Goal: Task Accomplishment & Management: Use online tool/utility

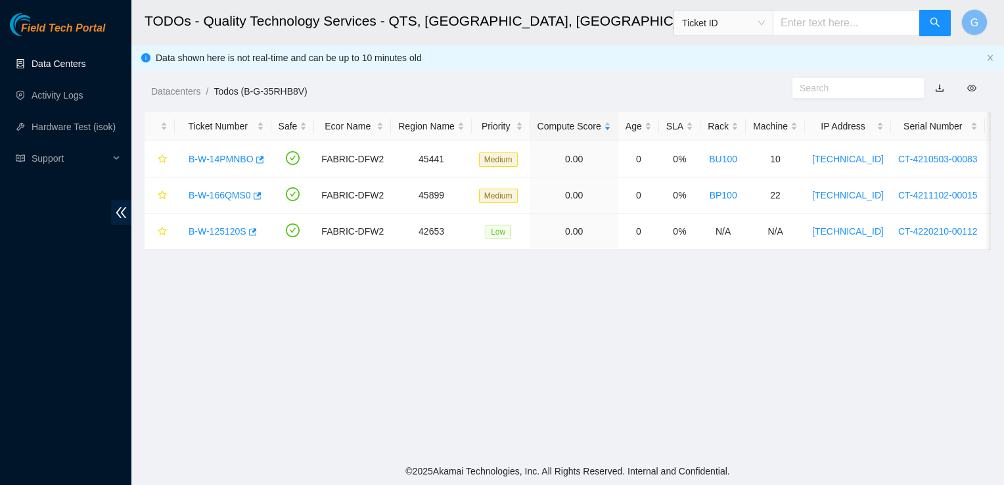
click at [62, 60] on link "Data Centers" at bounding box center [59, 63] width 54 height 11
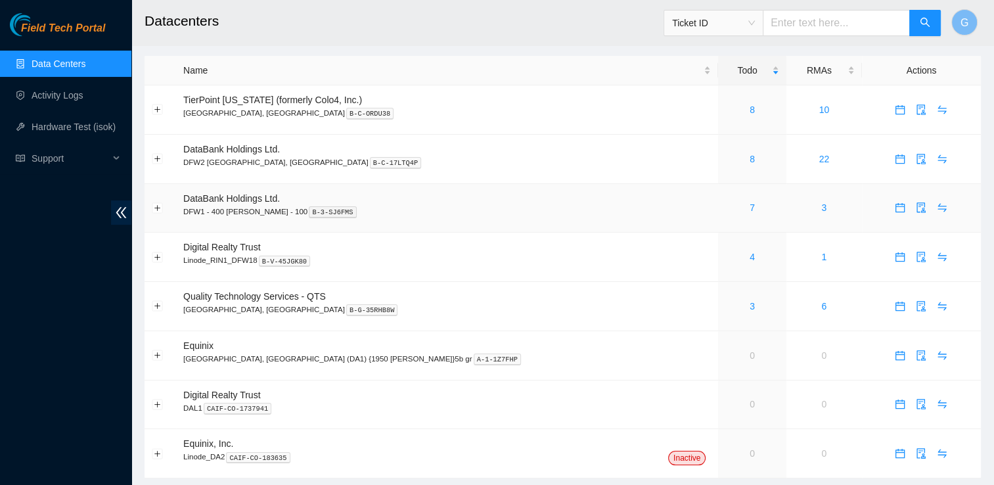
scroll to position [29, 0]
click at [282, 101] on span "TierPoint [US_STATE] (formerly Colo4, Inc.)" at bounding box center [272, 99] width 179 height 11
drag, startPoint x: 73, startPoint y: 380, endPoint x: 78, endPoint y: 314, distance: 65.9
click at [78, 314] on div "Field Tech Portal Data Centers Activity Logs Hardware Test (isok) Support" at bounding box center [65, 249] width 131 height 472
click at [345, 108] on span "B-C-ORDU38" at bounding box center [370, 112] width 50 height 8
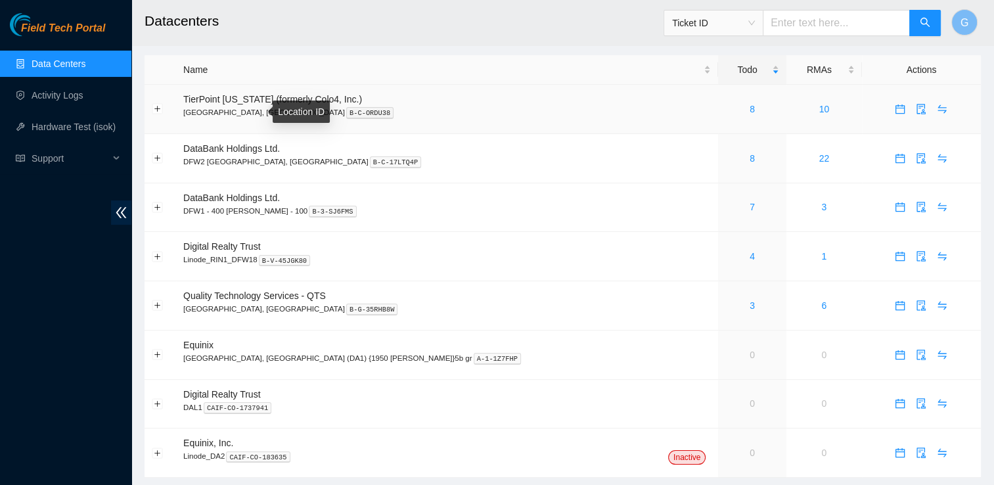
click at [345, 108] on span "B-C-ORDU38" at bounding box center [370, 112] width 50 height 8
drag, startPoint x: 657, startPoint y: 115, endPoint x: 667, endPoint y: 104, distance: 14.4
click at [725, 104] on div "8" at bounding box center [751, 109] width 53 height 14
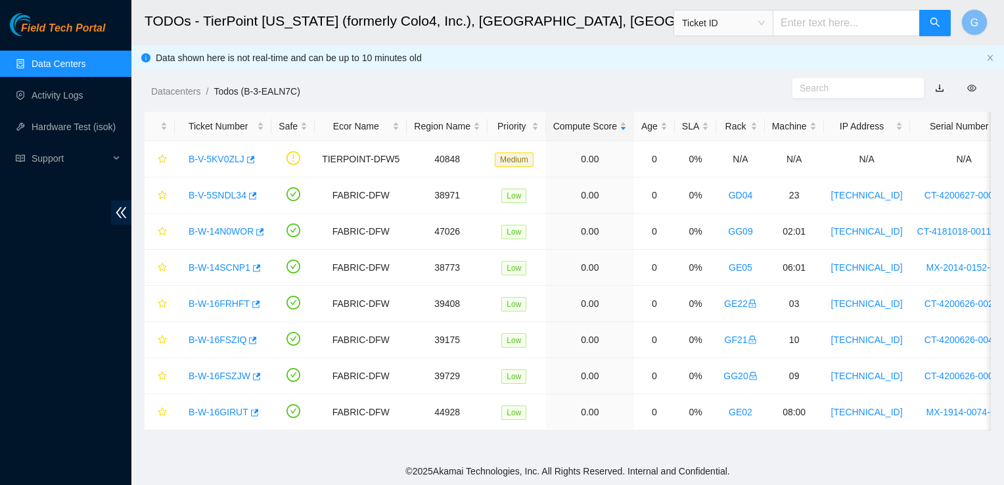
click at [78, 68] on link "Data Centers" at bounding box center [59, 63] width 54 height 11
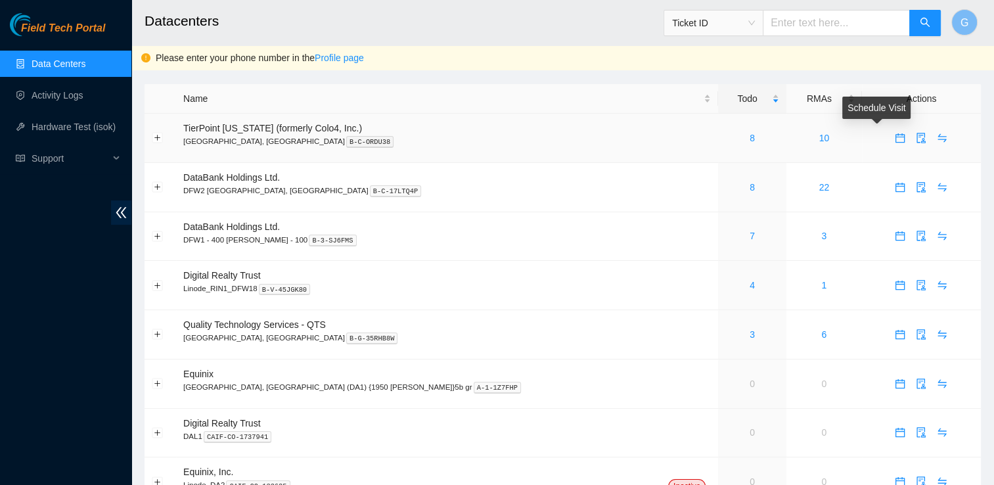
click at [895, 137] on icon "calendar" at bounding box center [900, 138] width 11 height 11
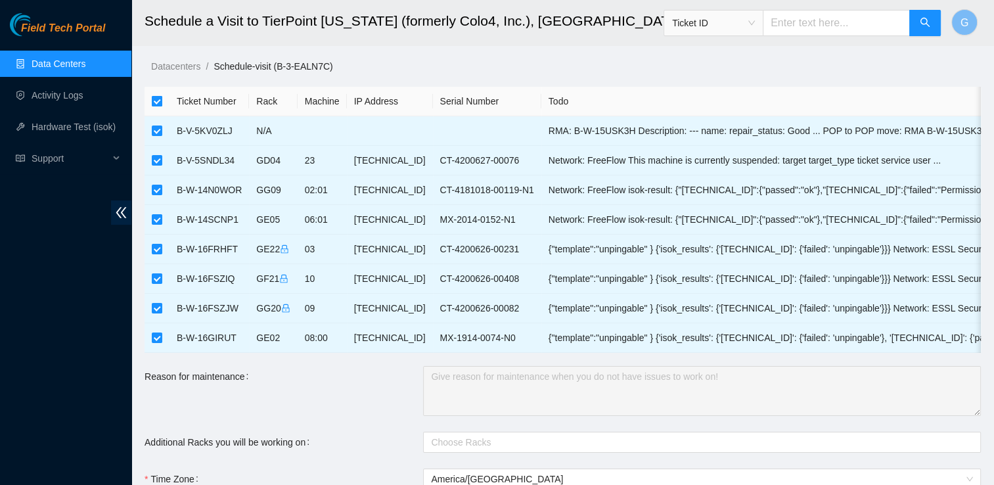
click at [152, 97] on input "checkbox" at bounding box center [157, 101] width 11 height 11
checkbox input "false"
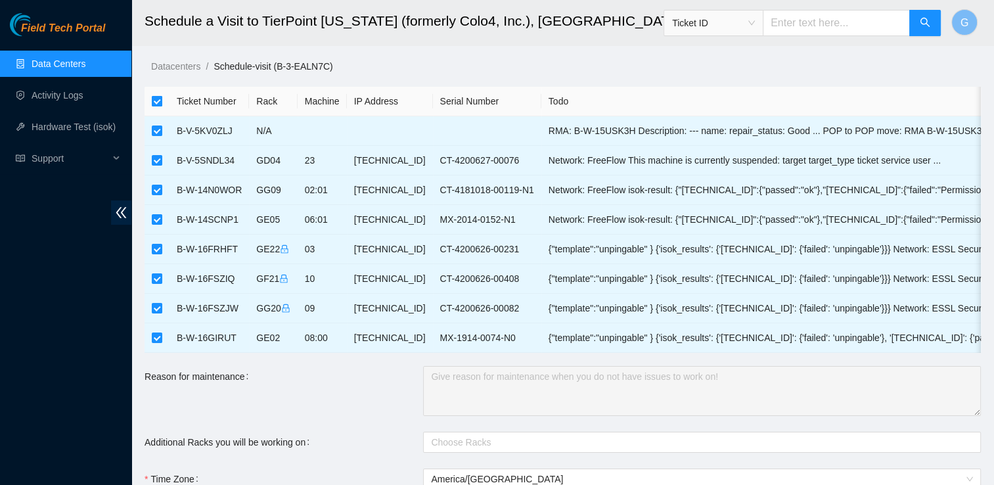
checkbox input "false"
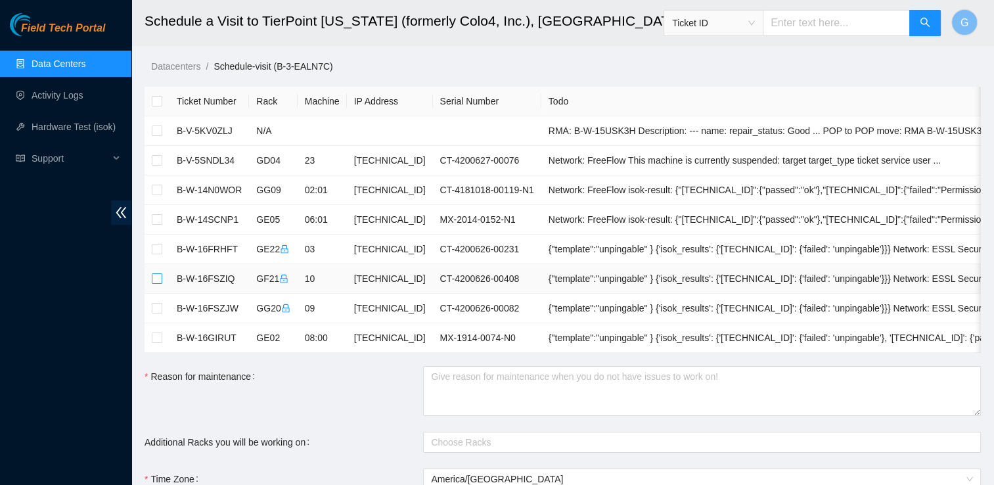
click at [157, 280] on input "checkbox" at bounding box center [157, 278] width 11 height 11
checkbox input "true"
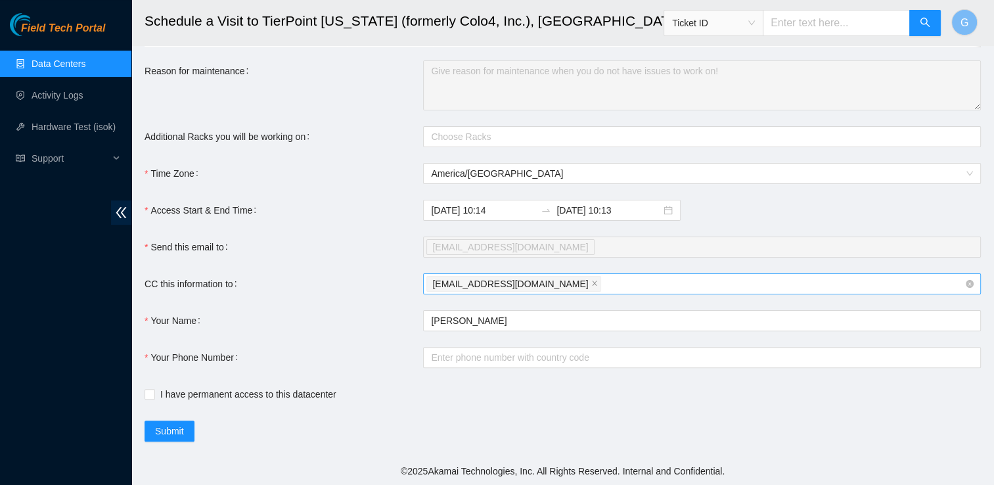
scroll to position [313, 0]
click at [87, 340] on div "Field Tech Portal Data Centers Activity Logs Hardware Test (isok) Support" at bounding box center [65, 249] width 131 height 472
click at [68, 415] on div "Field Tech Portal Data Centers Activity Logs Hardware Test (isok) Support" at bounding box center [65, 249] width 131 height 472
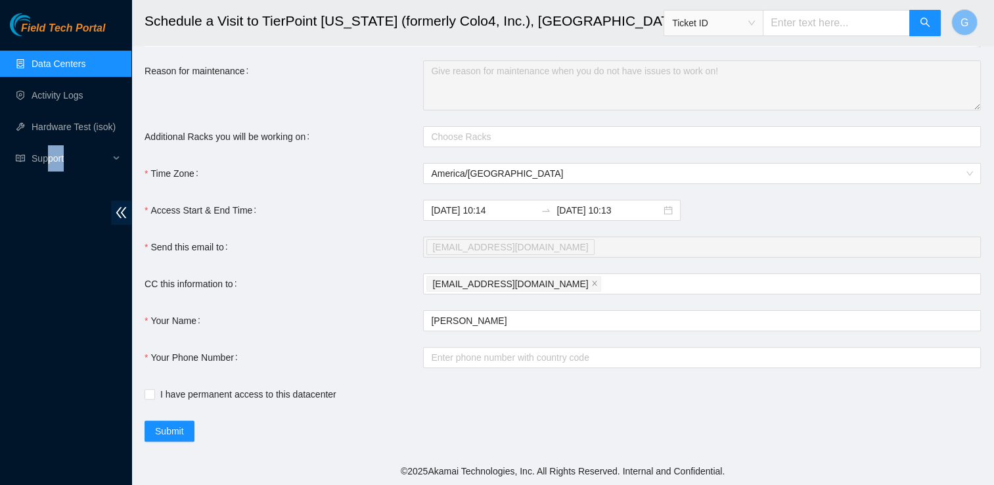
drag, startPoint x: 65, startPoint y: 353, endPoint x: 47, endPoint y: 339, distance: 22.9
click at [47, 339] on div "Field Tech Portal Data Centers Activity Logs Hardware Test (isok) Support" at bounding box center [65, 249] width 131 height 472
click at [590, 281] on div "[EMAIL_ADDRESS][DOMAIN_NAME]" at bounding box center [695, 284] width 538 height 18
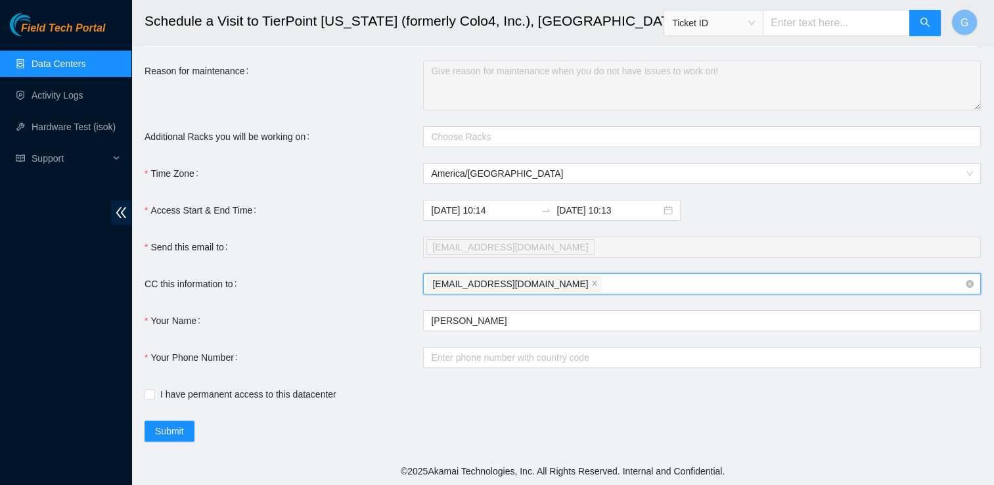
paste input "[EMAIL_ADDRESS][DOMAIN_NAME]"
type input "[EMAIL_ADDRESS][DOMAIN_NAME]"
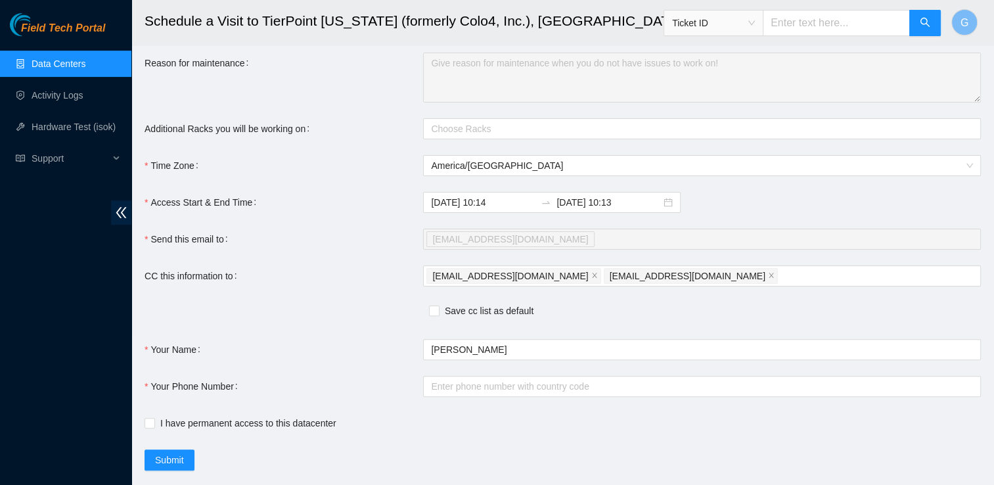
click at [48, 279] on div "Field Tech Portal Data Centers Activity Logs Hardware Test (isok) Support" at bounding box center [65, 249] width 131 height 472
click at [709, 239] on div "[EMAIL_ADDRESS][DOMAIN_NAME]" at bounding box center [695, 239] width 538 height 18
click at [704, 281] on div "[EMAIL_ADDRESS][DOMAIN_NAME] [EMAIL_ADDRESS][DOMAIN_NAME]" at bounding box center [695, 276] width 538 height 18
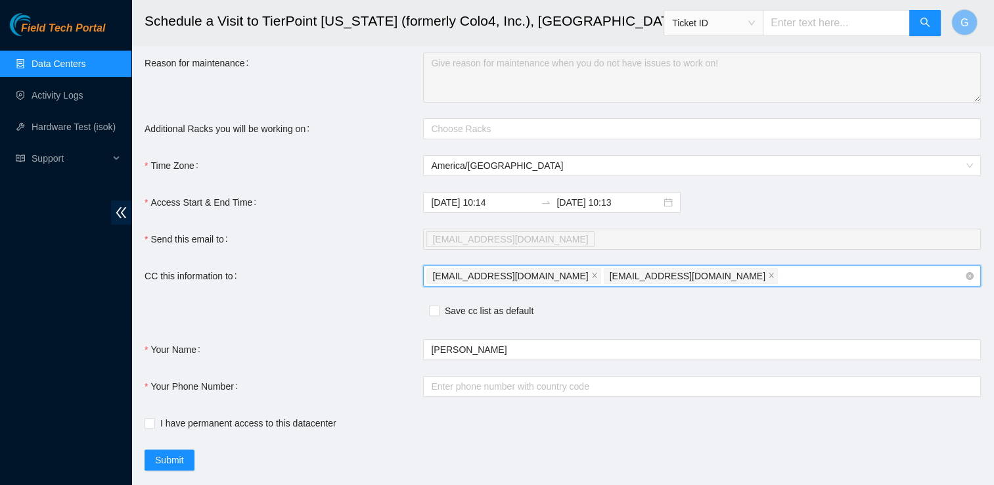
paste input "[EMAIL_ADDRESS][DOMAIN_NAME]"
type input "[EMAIL_ADDRESS][DOMAIN_NAME]"
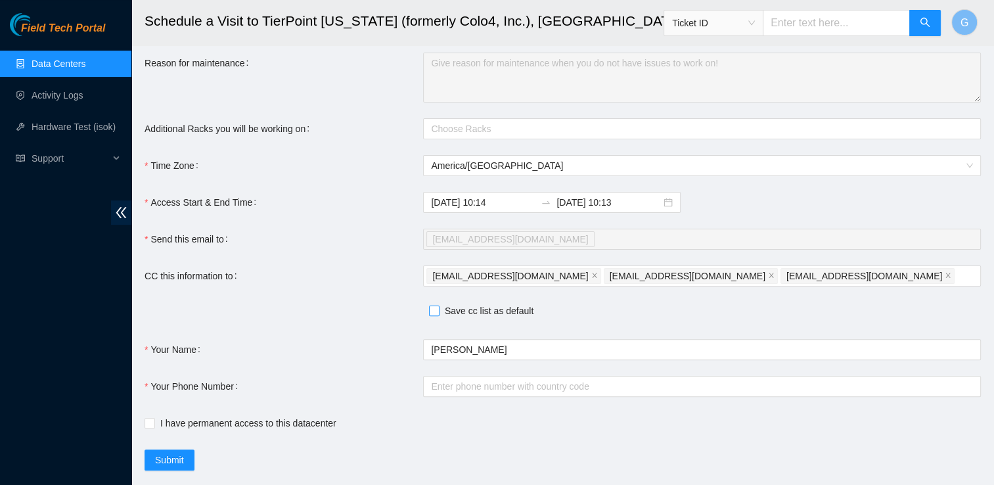
click at [441, 318] on span "Save cc list as default" at bounding box center [488, 310] width 99 height 14
click at [438, 315] on input "Save cc list as default" at bounding box center [433, 309] width 9 height 9
checkbox input "true"
click at [152, 427] on input "I have permanent access to this datacenter" at bounding box center [149, 422] width 9 height 9
checkbox input "true"
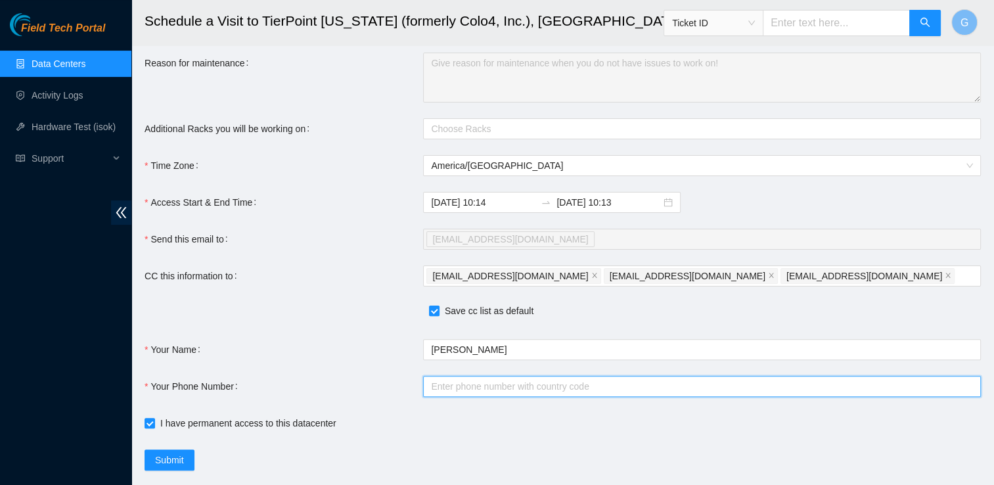
click at [469, 397] on input "Your Phone Number" at bounding box center [702, 386] width 558 height 21
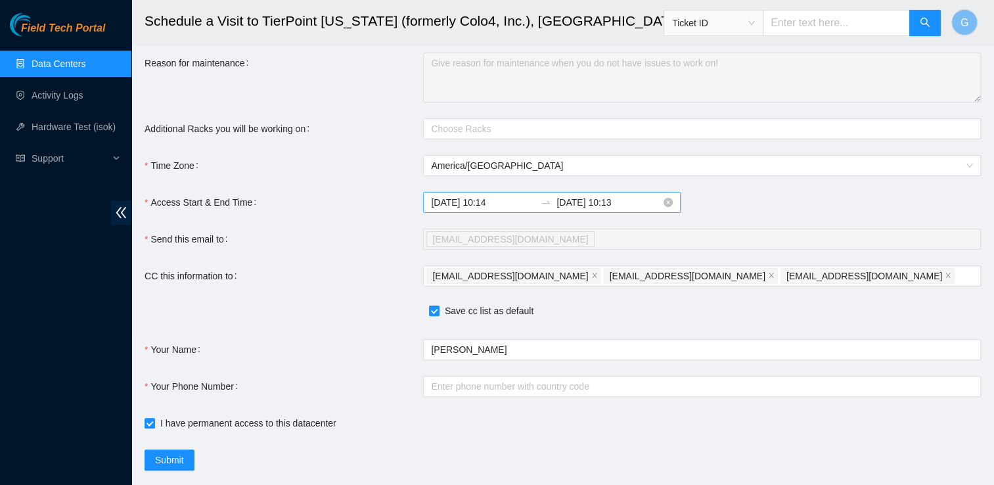
click at [600, 208] on input "[DATE] 10:13" at bounding box center [608, 202] width 104 height 14
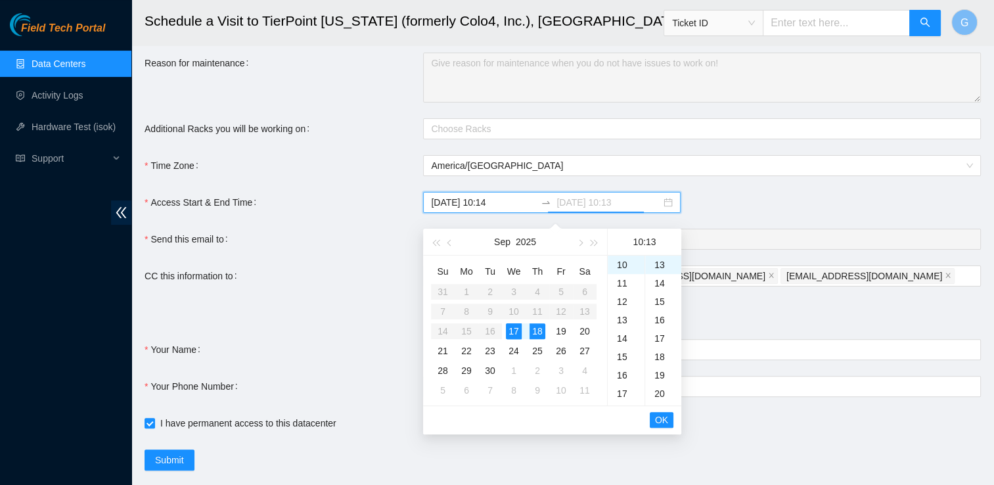
click at [510, 330] on div "17" at bounding box center [514, 331] width 16 height 16
click at [625, 319] on div "23" at bounding box center [626, 324] width 37 height 18
click at [658, 275] on ul "00 01 02 03 04 05 06 07 08 09 10 11 12 13 14 15 16 17 18 19 20 21 22 23 24 25 2…" at bounding box center [662, 331] width 37 height 150
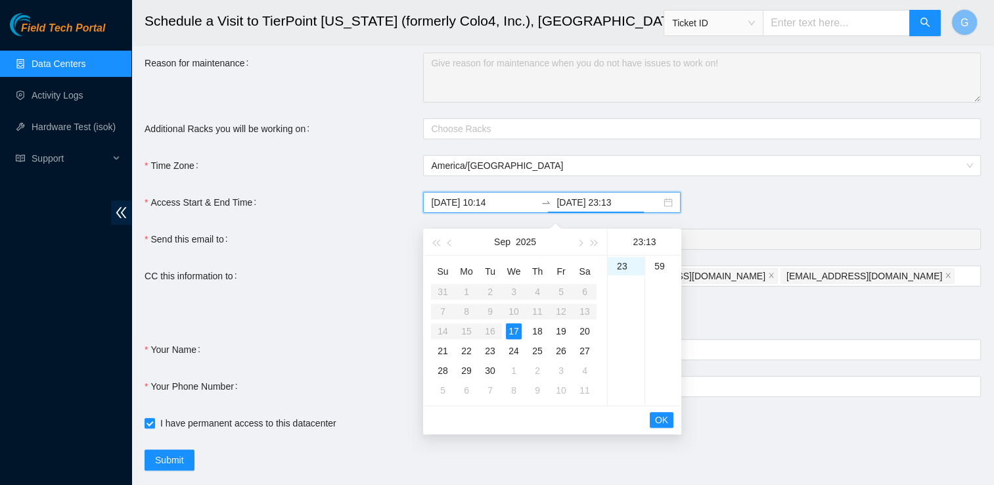
scroll to position [1058, 0]
click at [659, 261] on div "57" at bounding box center [663, 255] width 36 height 18
type input "[DATE] 23:57"
click at [663, 267] on div "57" at bounding box center [663, 265] width 36 height 18
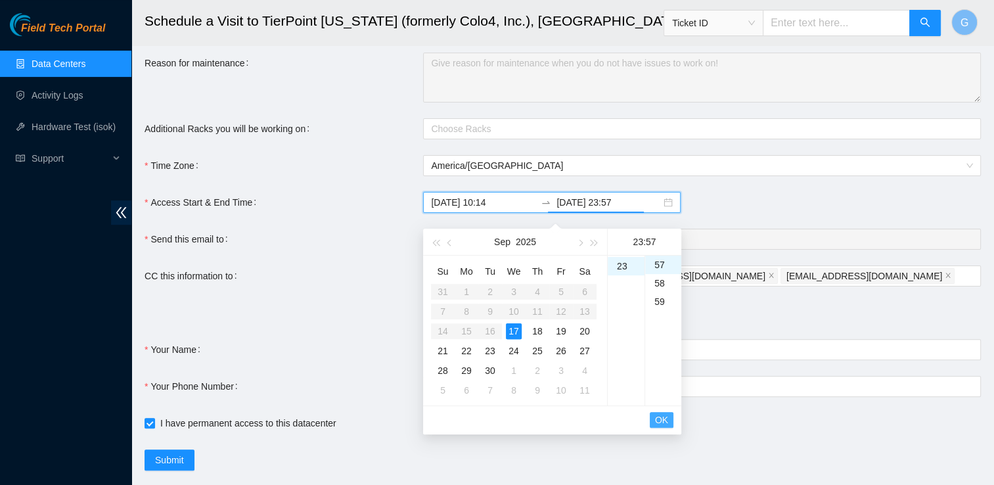
drag, startPoint x: 663, startPoint y: 267, endPoint x: 665, endPoint y: 419, distance: 152.4
click at [665, 419] on span "OK" at bounding box center [661, 420] width 13 height 14
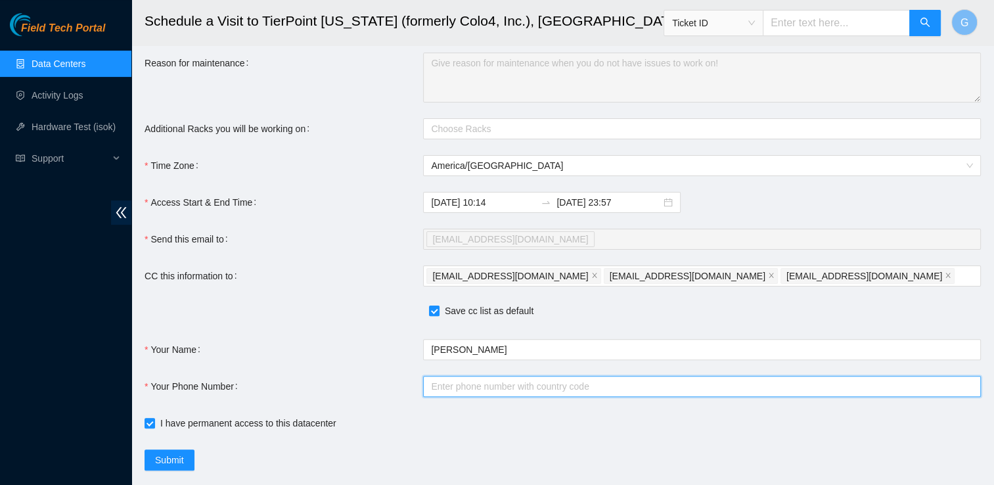
click at [591, 397] on input "Your Phone Number" at bounding box center [702, 386] width 558 height 21
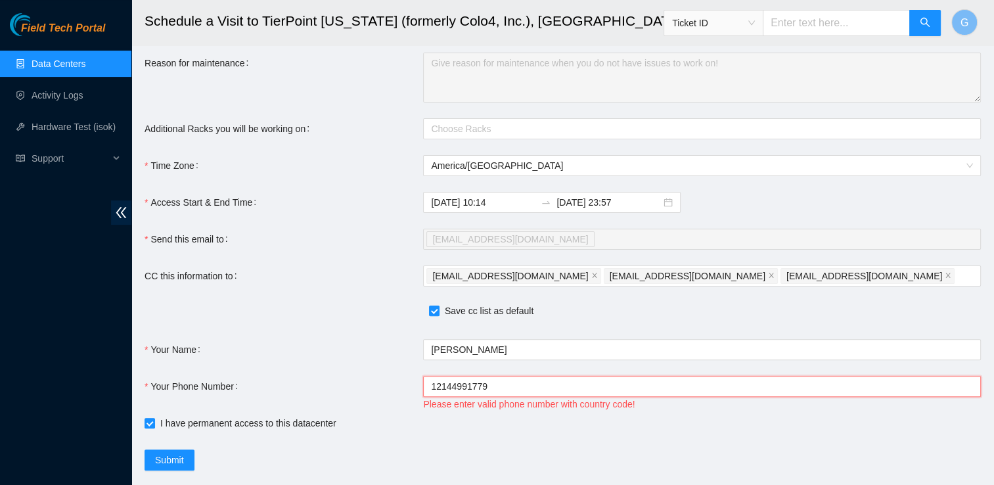
click at [814, 397] on input "12144991779" at bounding box center [702, 386] width 558 height 21
click at [441, 373] on form "Ticket Number Rack Machine IP Address Serial Number Todo B-V-5KV0ZLJ N/A RMA: B…" at bounding box center [563, 121] width 836 height 697
click at [426, 397] on input "12144991779" at bounding box center [702, 386] width 558 height 21
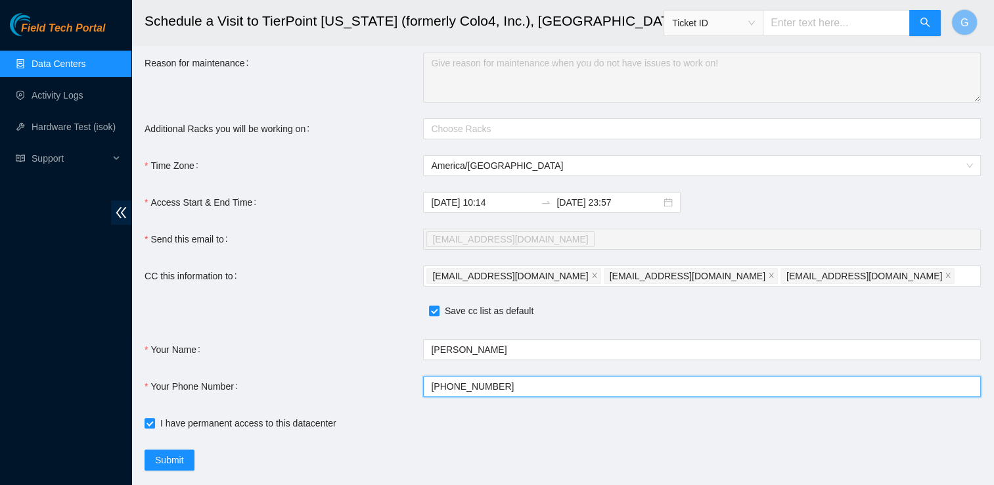
type input "[PHONE_NUMBER]"
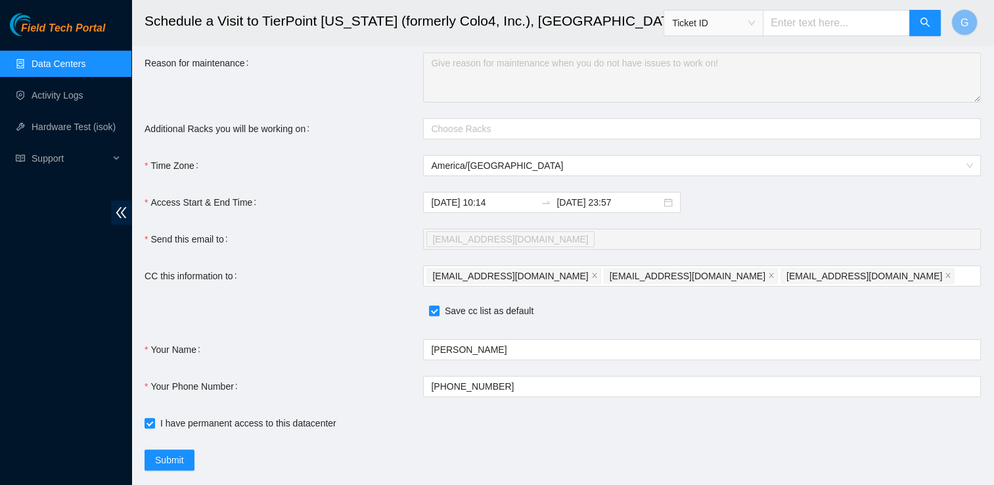
click at [598, 430] on div "I have permanent access to this datacenter" at bounding box center [424, 423] width 558 height 14
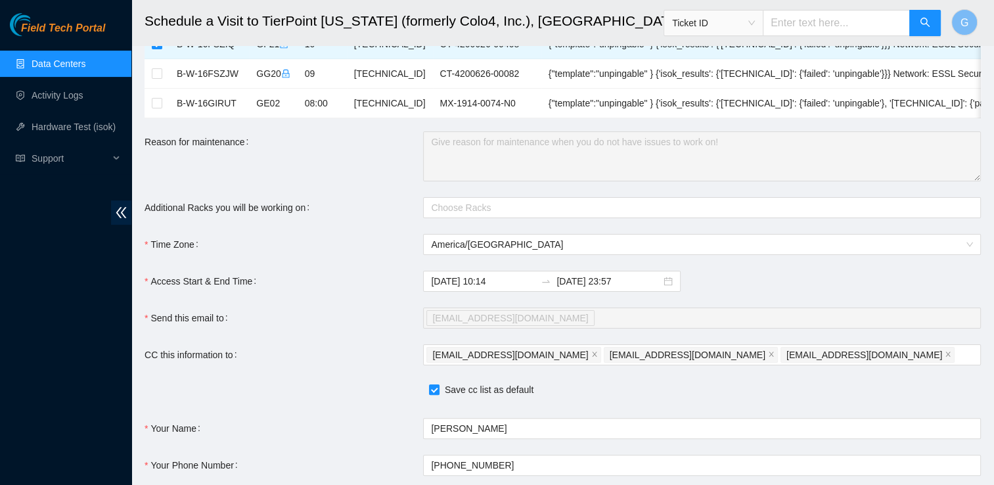
scroll to position [350, 0]
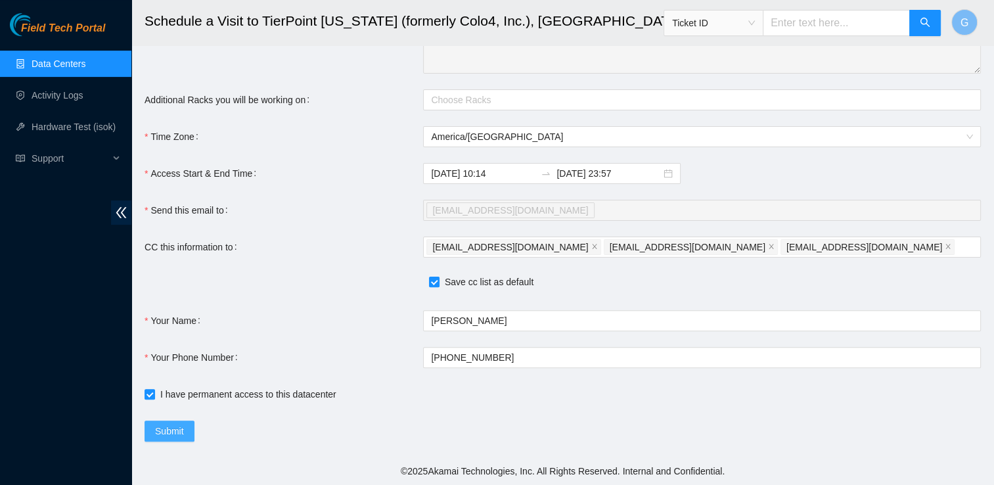
click at [169, 432] on span "Submit" at bounding box center [169, 431] width 29 height 14
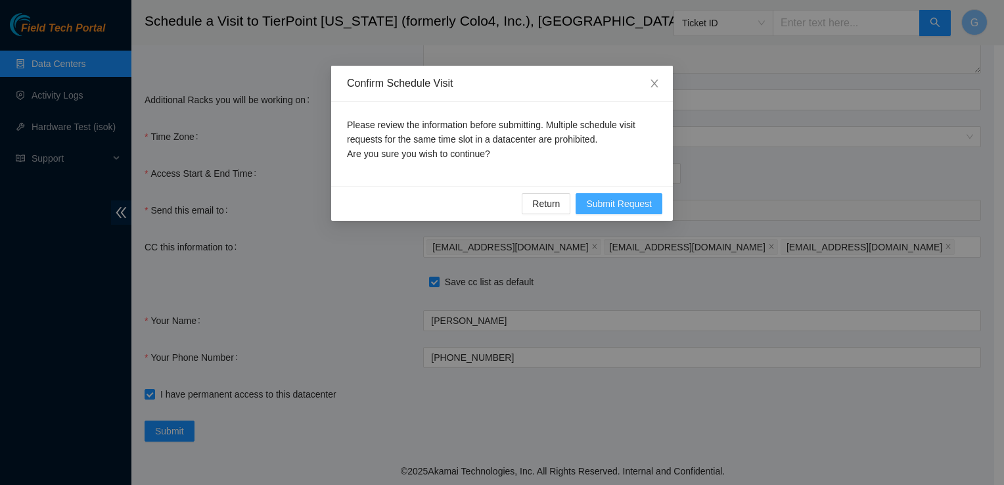
click at [646, 206] on span "Submit Request" at bounding box center [619, 203] width 66 height 14
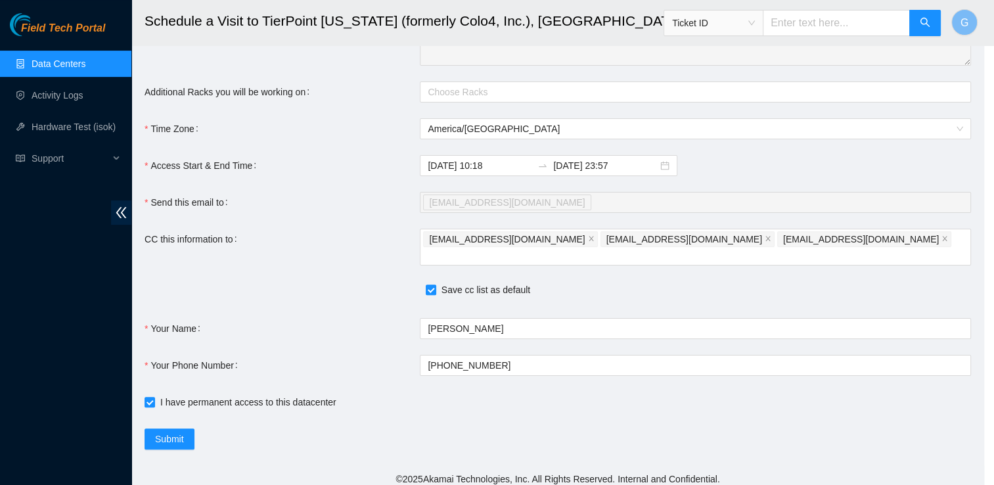
type input "[DATE] 10:18"
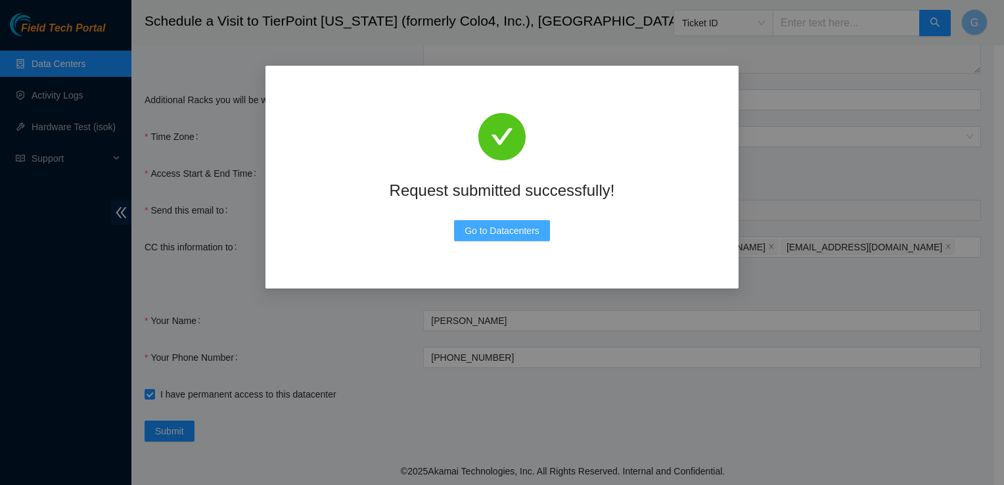
click at [515, 229] on span "Go to Datacenters" at bounding box center [501, 230] width 75 height 14
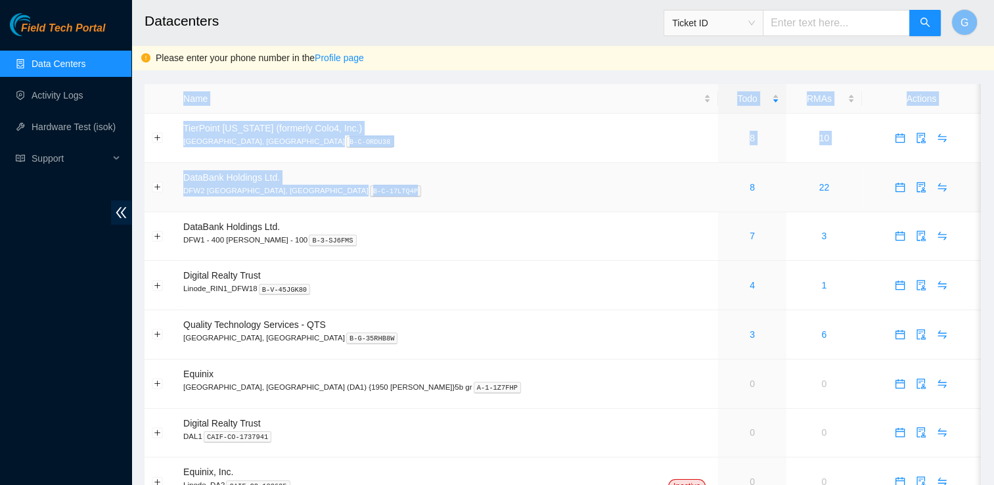
drag, startPoint x: 552, startPoint y: 204, endPoint x: 988, endPoint y: 63, distance: 457.7
click at [988, 63] on main "Datacenters Ticket ID G Please enter your phone number in the Profile page Name…" at bounding box center [562, 260] width 863 height 520
drag, startPoint x: 988, startPoint y: 63, endPoint x: 872, endPoint y: 137, distance: 137.9
click at [895, 137] on icon "calendar" at bounding box center [900, 138] width 11 height 11
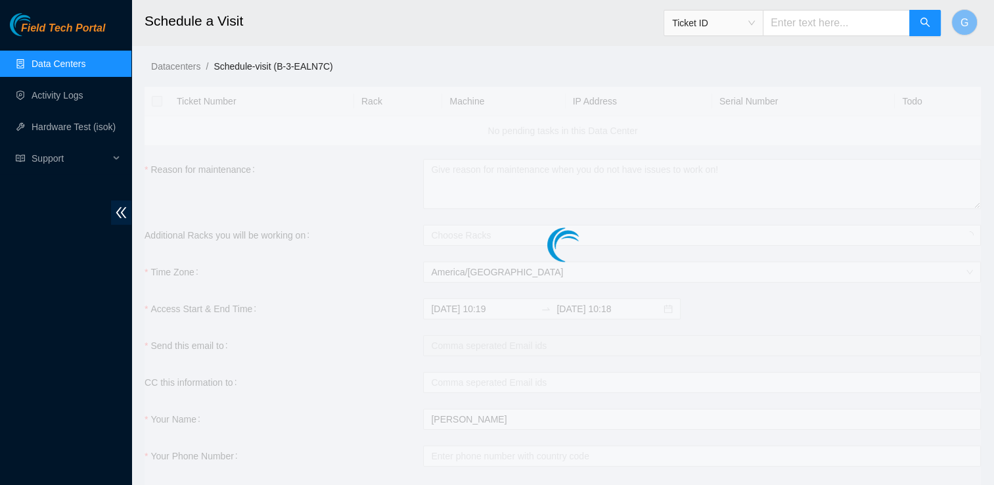
click at [47, 49] on ul "Data Centers Activity Logs Hardware Test (isok) Support" at bounding box center [65, 111] width 131 height 126
click at [51, 63] on link "Data Centers" at bounding box center [59, 63] width 54 height 11
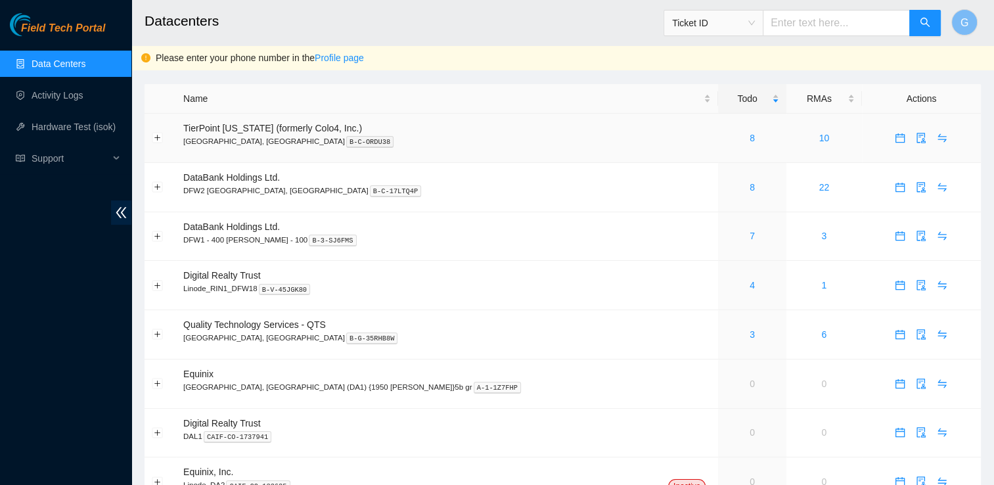
click at [725, 135] on div "8" at bounding box center [751, 138] width 53 height 14
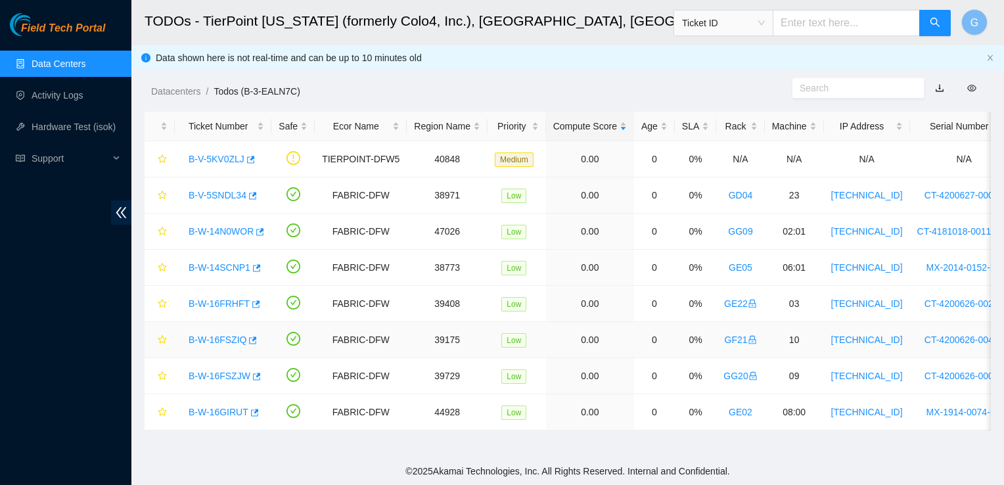
click at [223, 341] on link "B-W-16FSZIQ" at bounding box center [218, 339] width 58 height 11
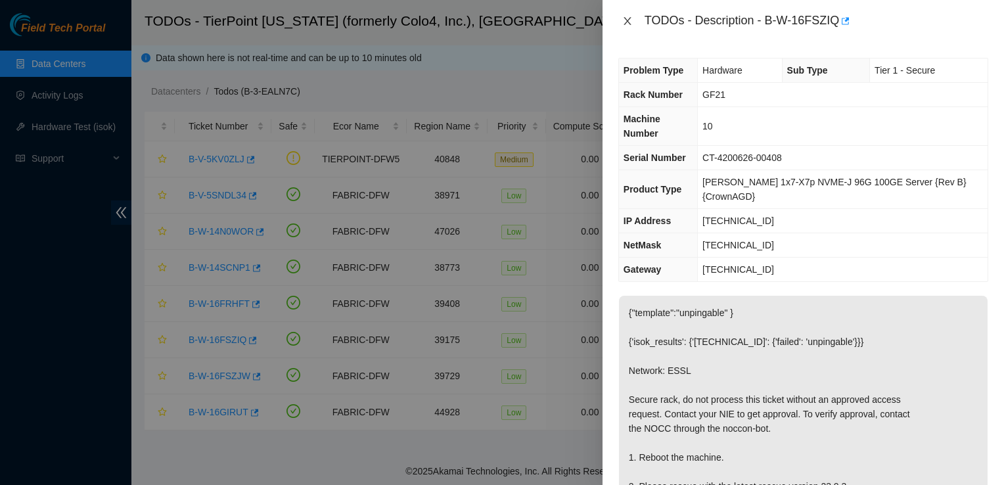
click at [627, 20] on icon "close" at bounding box center [626, 21] width 7 height 8
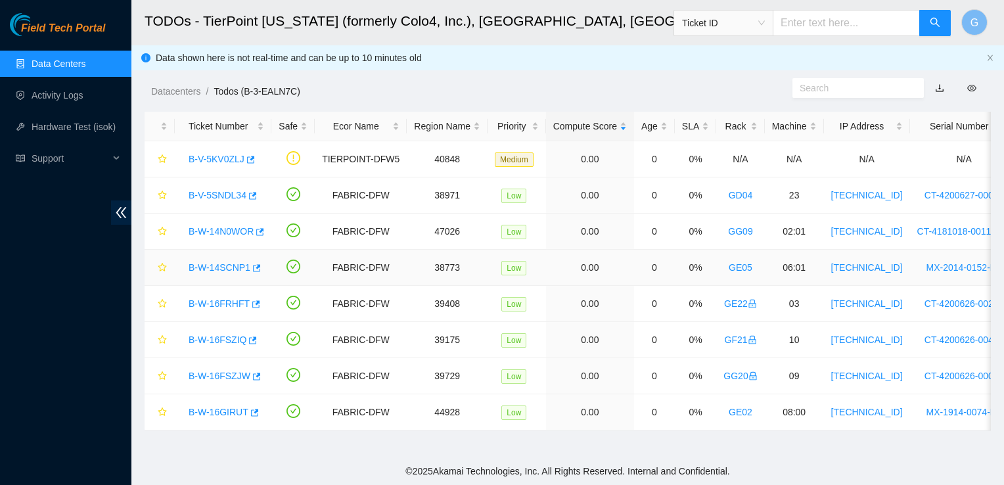
click at [227, 263] on link "B-W-14SCNP1" at bounding box center [220, 267] width 62 height 11
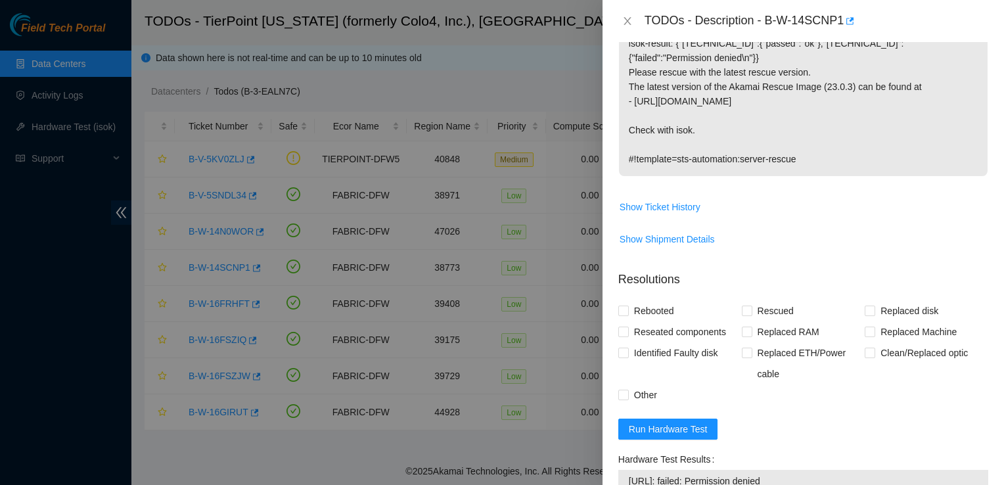
scroll to position [255, 0]
click at [631, 311] on span "Rebooted" at bounding box center [654, 310] width 51 height 21
click at [627, 311] on input "Rebooted" at bounding box center [622, 309] width 9 height 9
checkbox input "true"
click at [744, 309] on input "Rescued" at bounding box center [746, 309] width 9 height 9
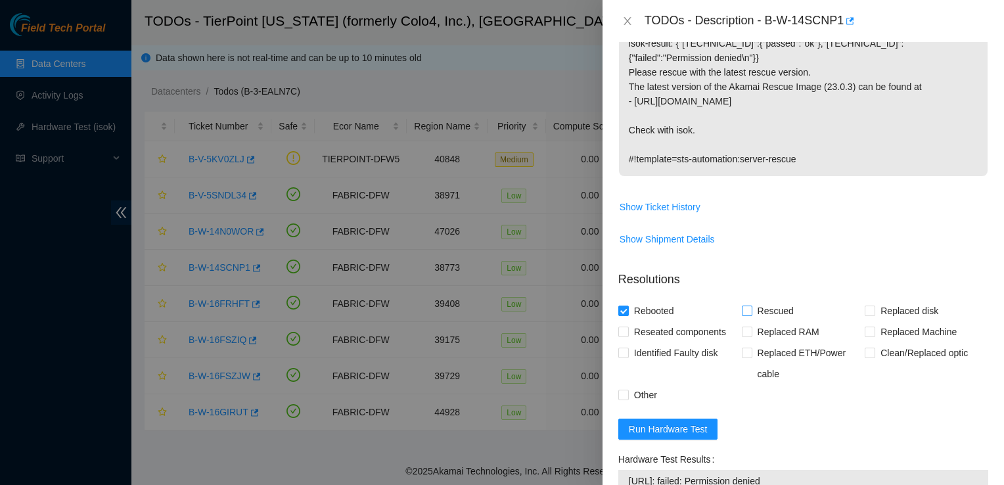
checkbox input "true"
click at [625, 393] on input "Other" at bounding box center [622, 394] width 9 height 9
checkbox input "true"
click at [628, 328] on span at bounding box center [623, 331] width 11 height 11
click at [627, 328] on input "Reseated components" at bounding box center [622, 330] width 9 height 9
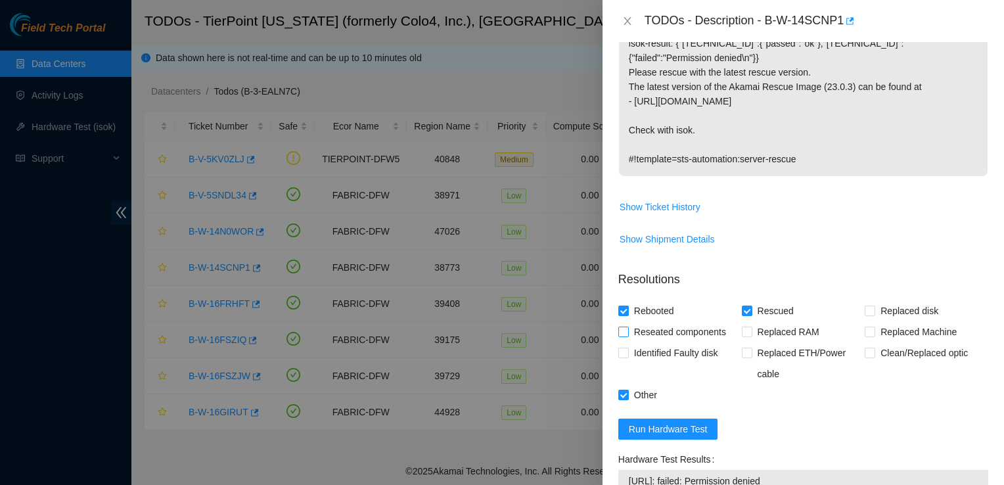
checkbox input "true"
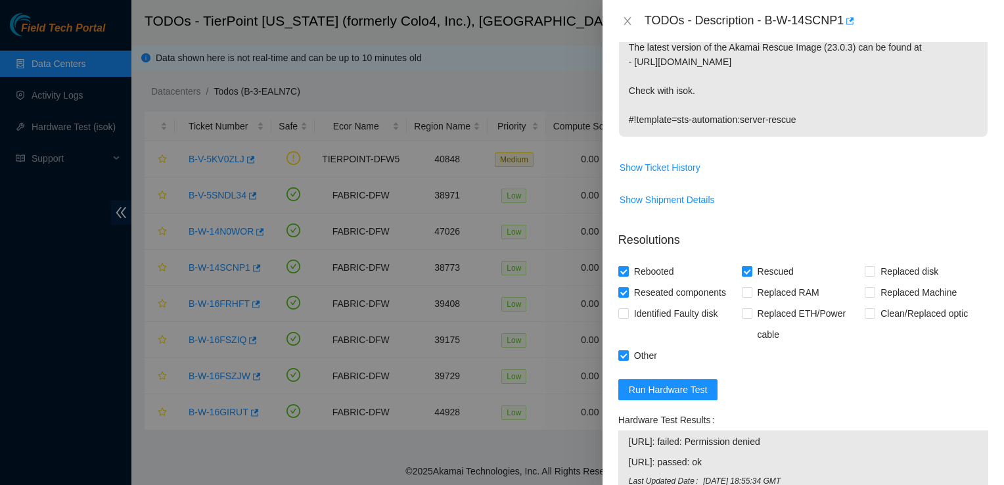
scroll to position [279, 0]
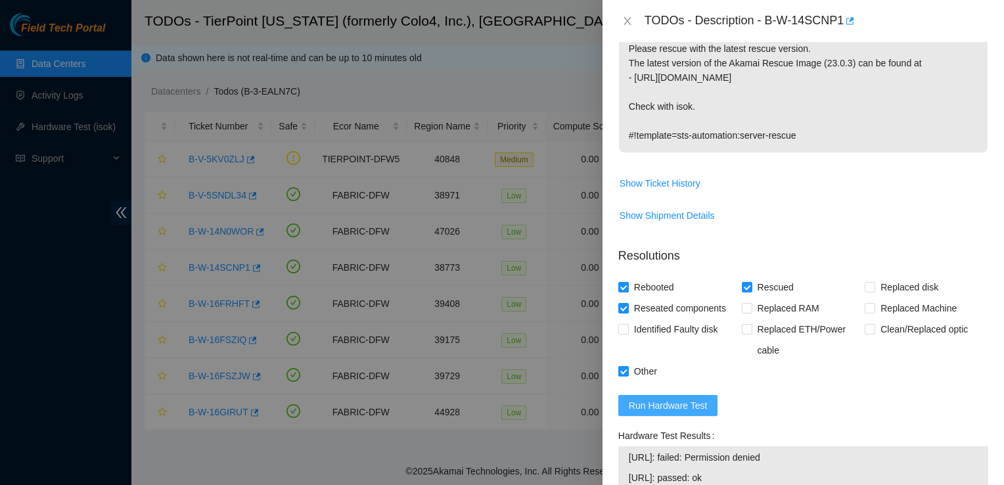
click at [700, 398] on span "Run Hardware Test" at bounding box center [668, 405] width 79 height 14
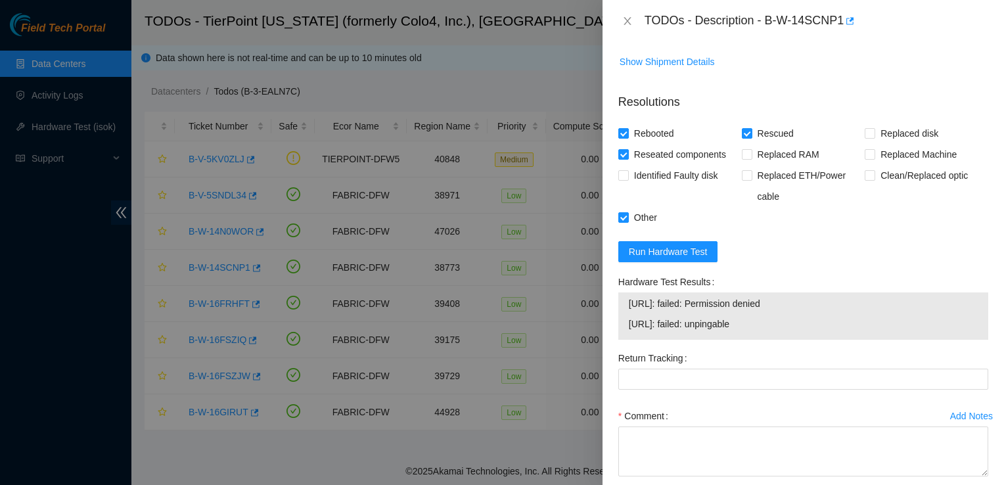
scroll to position [434, 0]
click at [766, 324] on span "23.47.53.79: failed: unpingable" at bounding box center [803, 322] width 349 height 14
drag, startPoint x: 840, startPoint y: 354, endPoint x: 807, endPoint y: 390, distance: 48.8
click at [807, 390] on div "Return Tracking" at bounding box center [803, 375] width 380 height 58
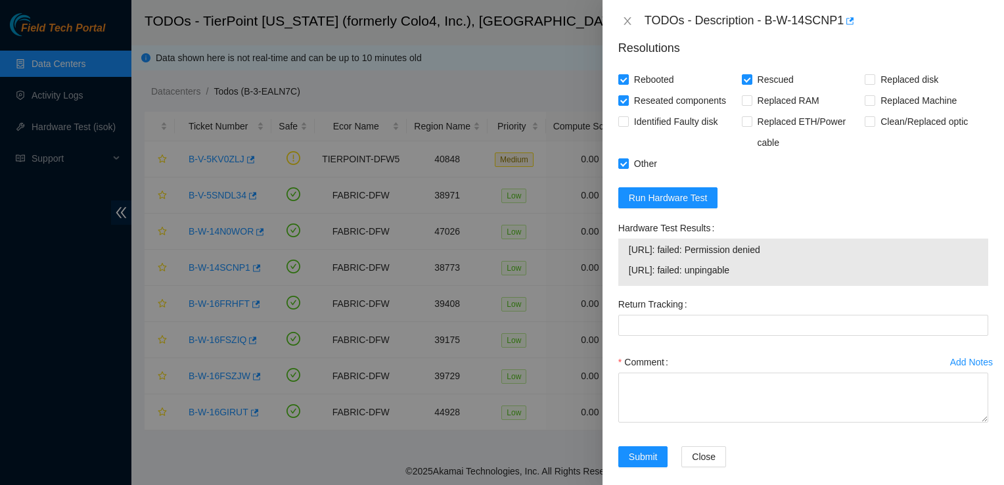
scroll to position [498, 0]
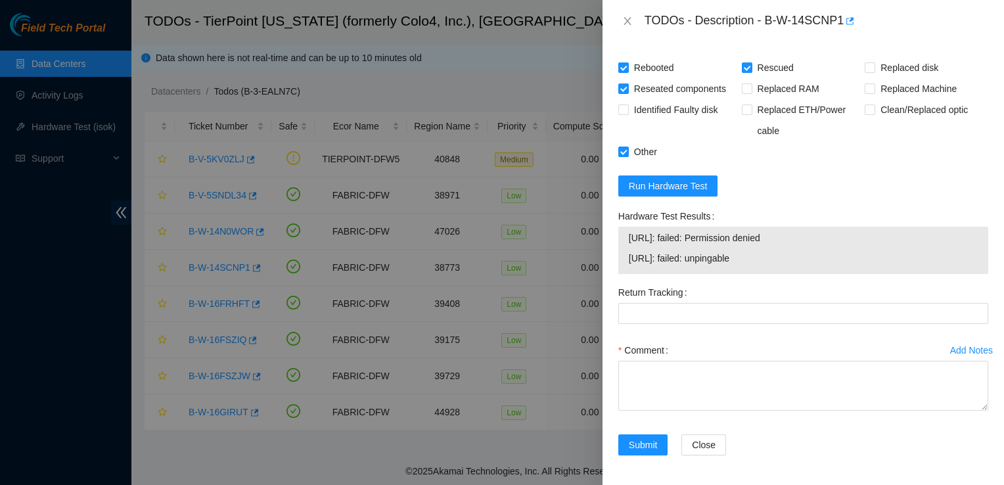
click at [240, 401] on div at bounding box center [502, 242] width 1004 height 485
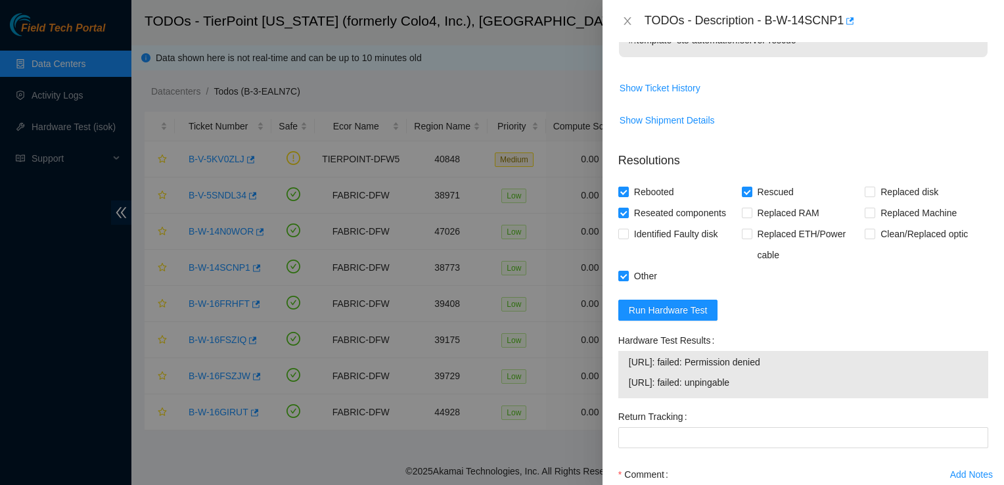
scroll to position [374, 0]
click at [704, 301] on button "Run Hardware Test" at bounding box center [668, 310] width 100 height 21
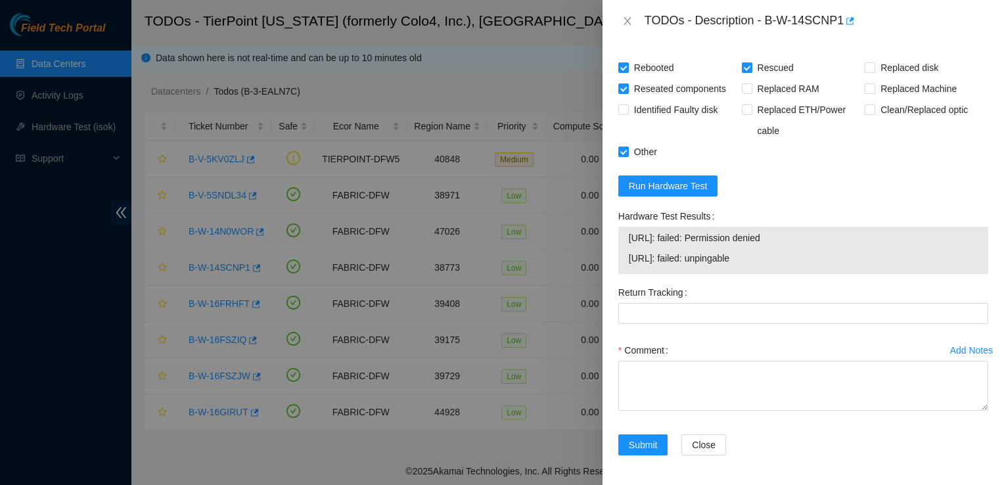
scroll to position [497, 0]
click at [665, 180] on span "Run Hardware Test" at bounding box center [668, 186] width 79 height 14
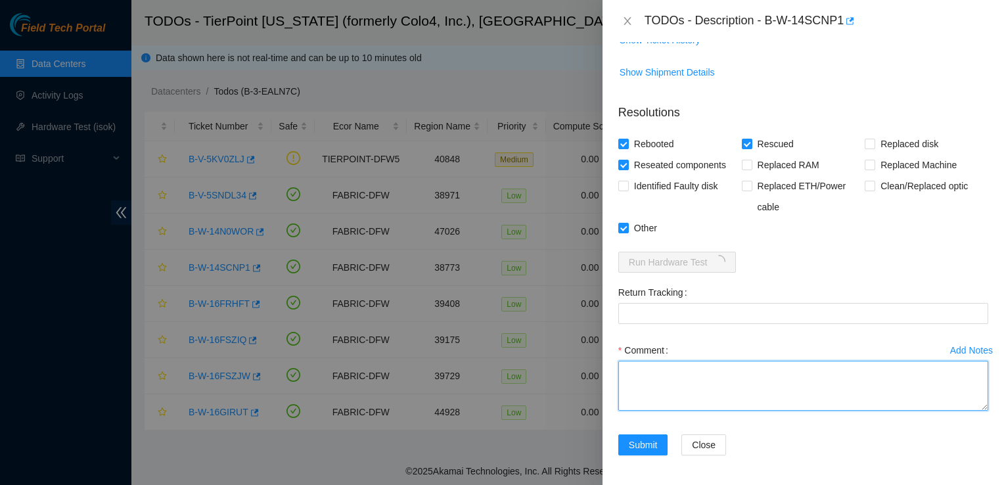
click at [741, 372] on textarea "Comment" at bounding box center [803, 386] width 370 height 50
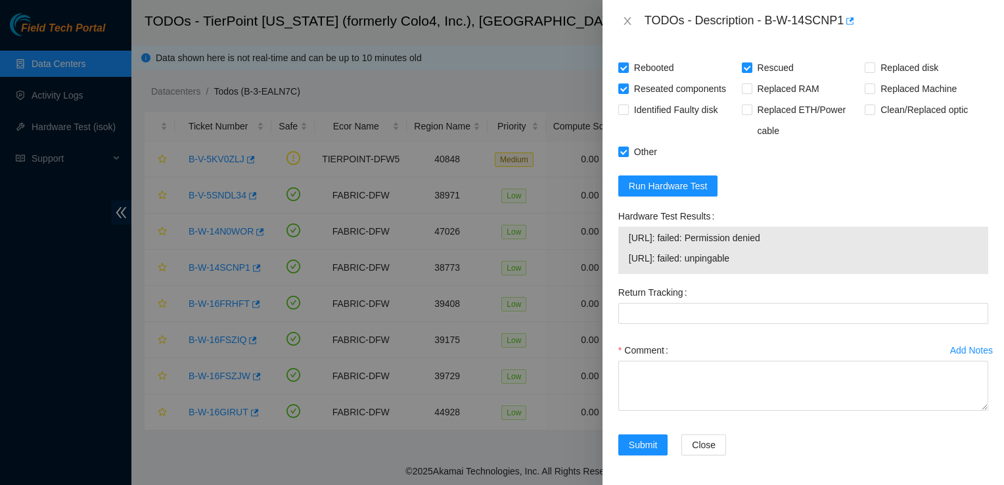
scroll to position [472, 0]
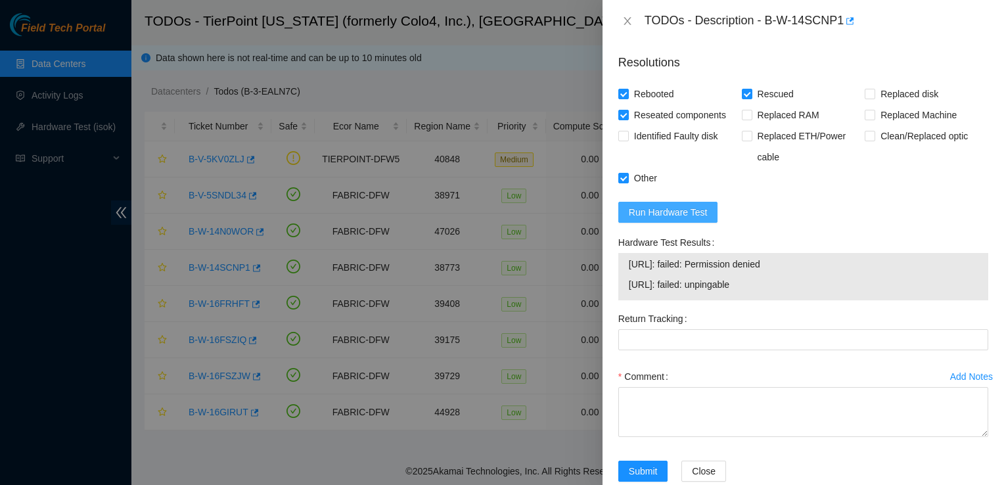
drag, startPoint x: 688, startPoint y: 199, endPoint x: 686, endPoint y: 206, distance: 7.5
click at [686, 206] on form "Resolutions Rebooted Rescued Replaced disk Reseated components Replaced RAM Rep…" at bounding box center [803, 270] width 370 height 454
click at [686, 206] on span "Run Hardware Test" at bounding box center [668, 212] width 79 height 14
click at [547, 25] on div at bounding box center [502, 242] width 1004 height 485
click at [683, 205] on span "Run Hardware Test" at bounding box center [668, 212] width 79 height 14
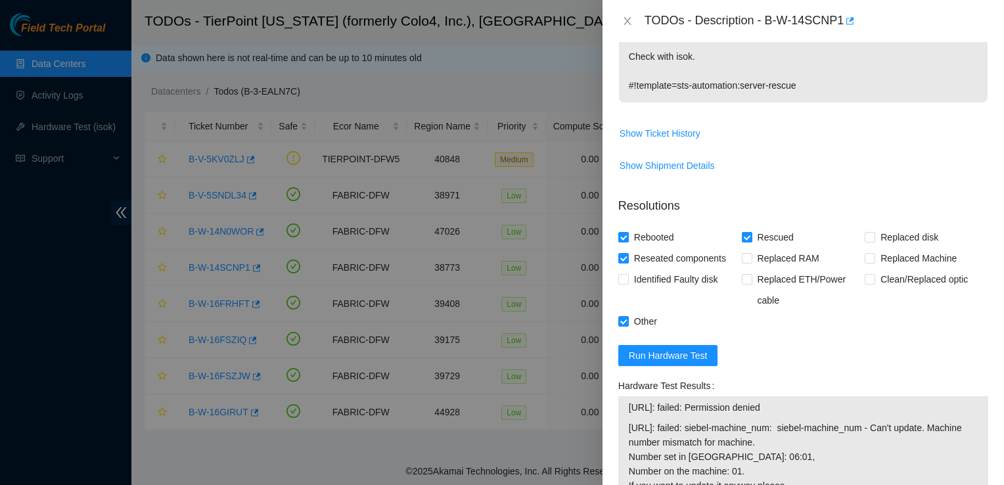
scroll to position [330, 0]
click at [688, 347] on span "Run Hardware Test" at bounding box center [668, 354] width 79 height 14
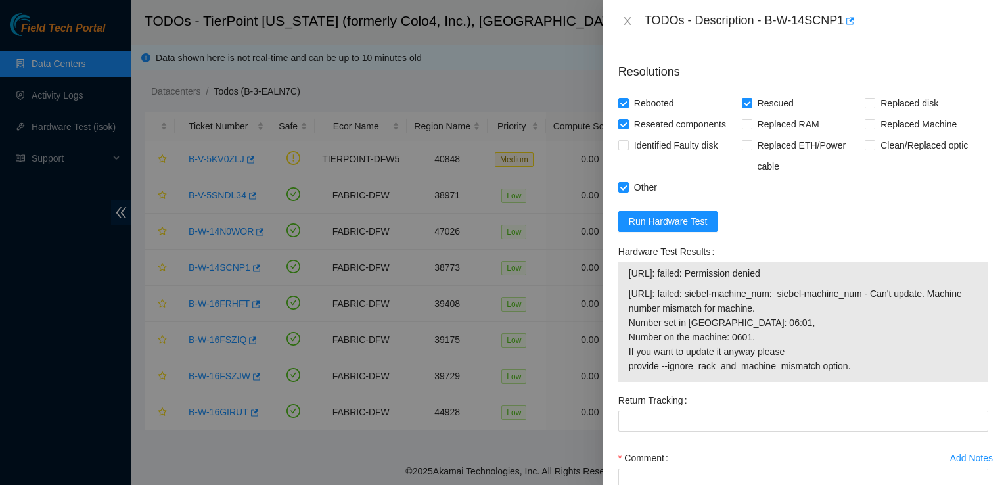
scroll to position [464, 0]
click at [664, 213] on span "Run Hardware Test" at bounding box center [668, 220] width 79 height 14
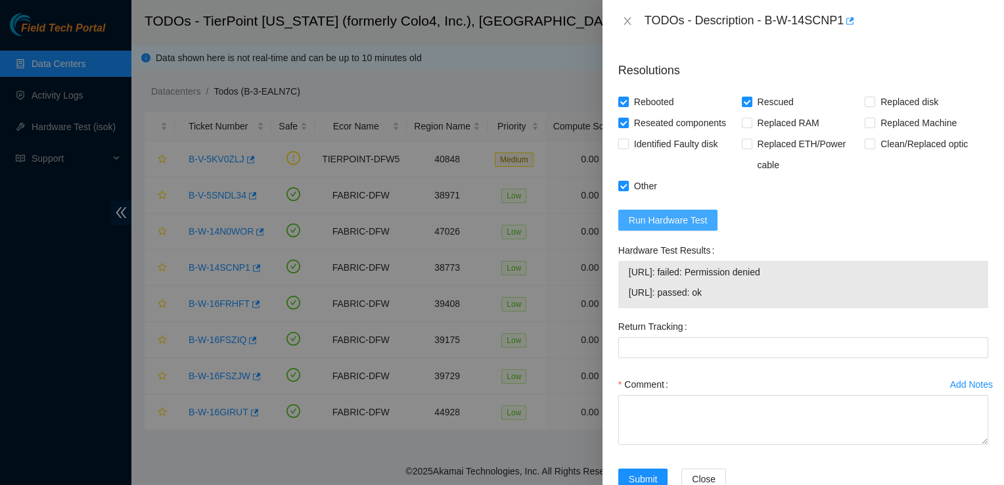
click at [664, 213] on span "Run Hardware Test" at bounding box center [668, 220] width 79 height 14
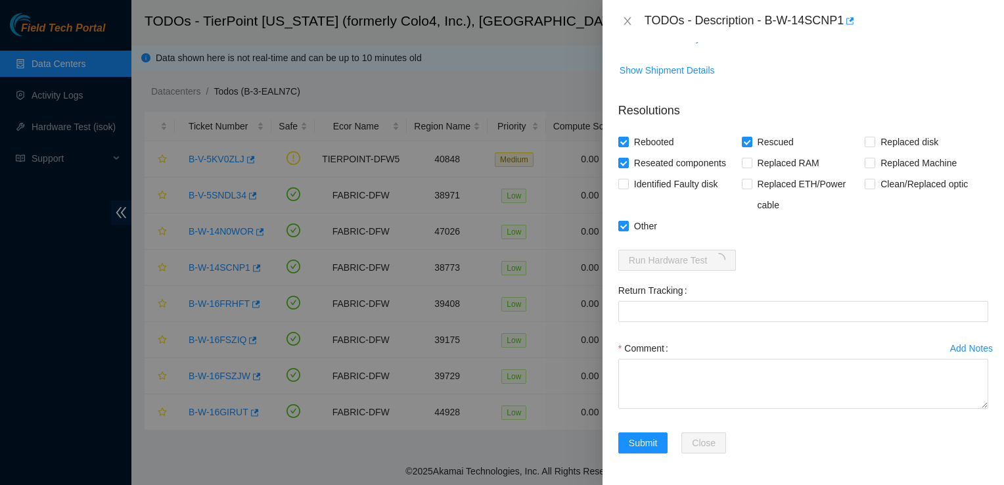
scroll to position [422, 0]
click at [664, 213] on div "Identified Faulty disk" at bounding box center [680, 196] width 124 height 42
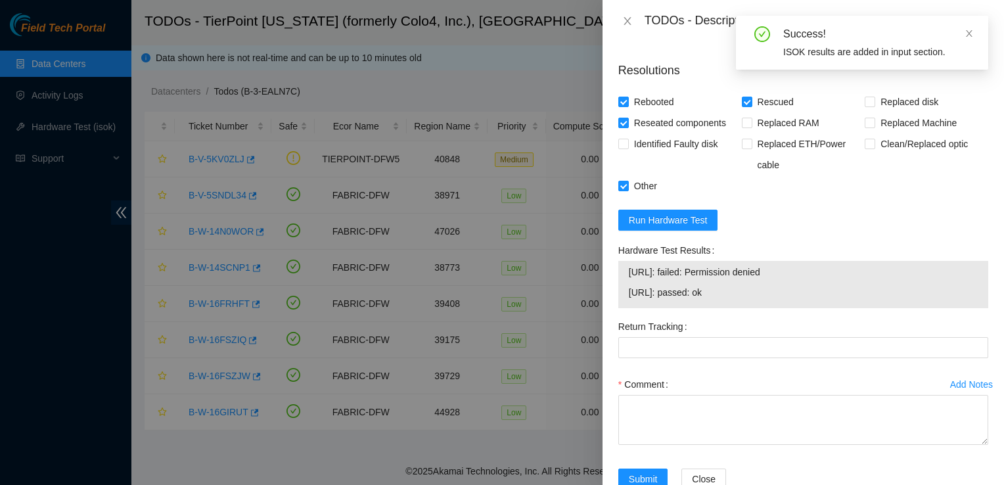
drag, startPoint x: 664, startPoint y: 213, endPoint x: 681, endPoint y: 32, distance: 181.4
click at [681, 32] on div "TODOs - Description - B-W-14SCNP1" at bounding box center [802, 21] width 401 height 42
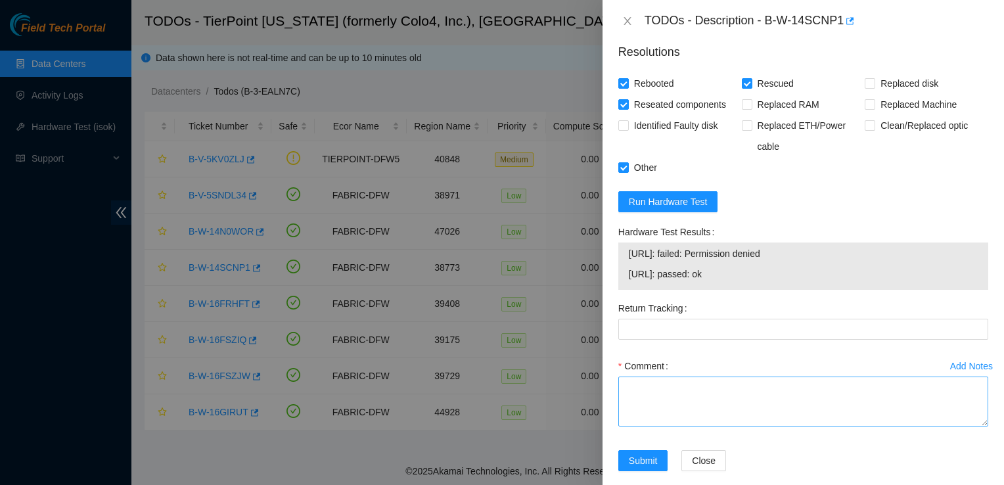
scroll to position [498, 0]
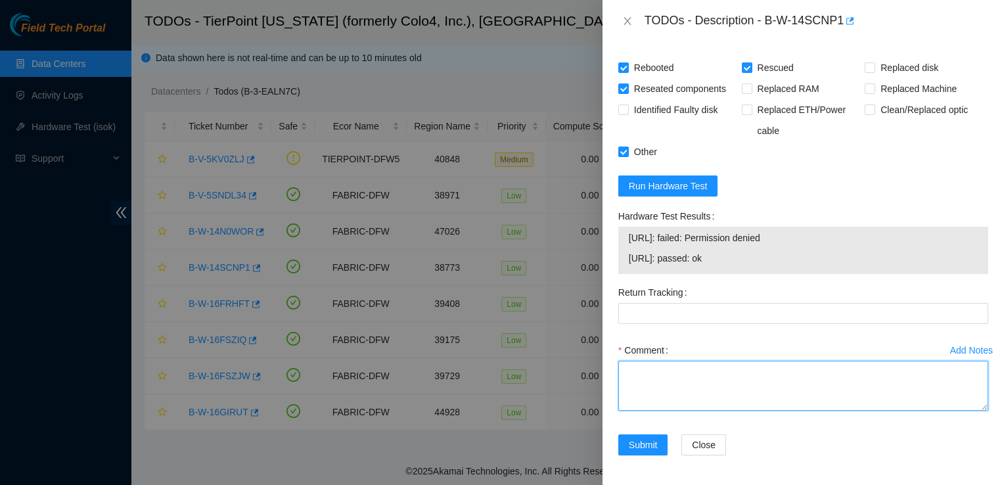
click at [698, 403] on textarea "Comment" at bounding box center [803, 386] width 370 height 50
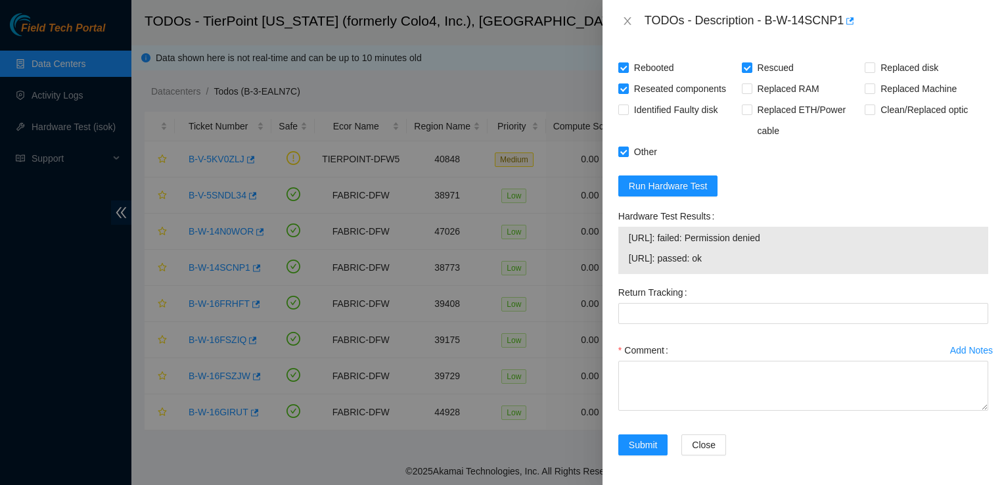
click at [939, 411] on div "Comment" at bounding box center [803, 379] width 370 height 79
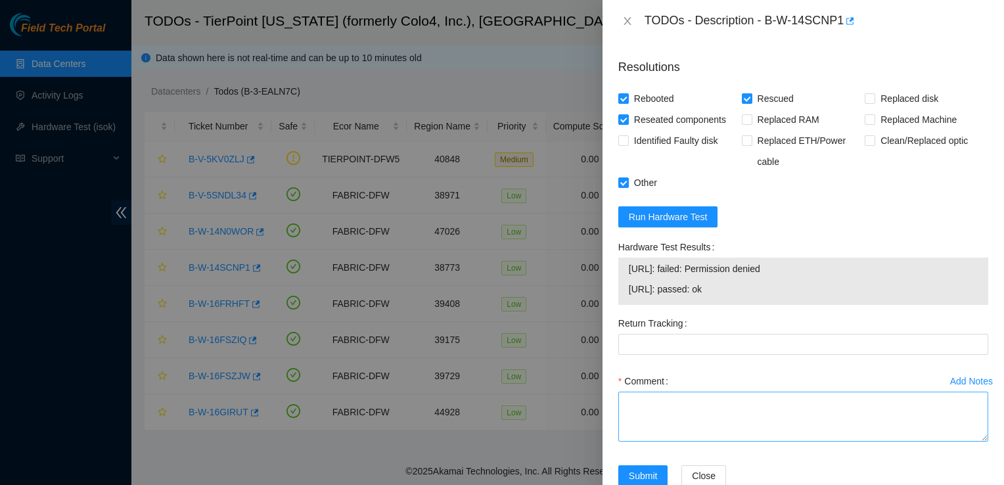
scroll to position [464, 0]
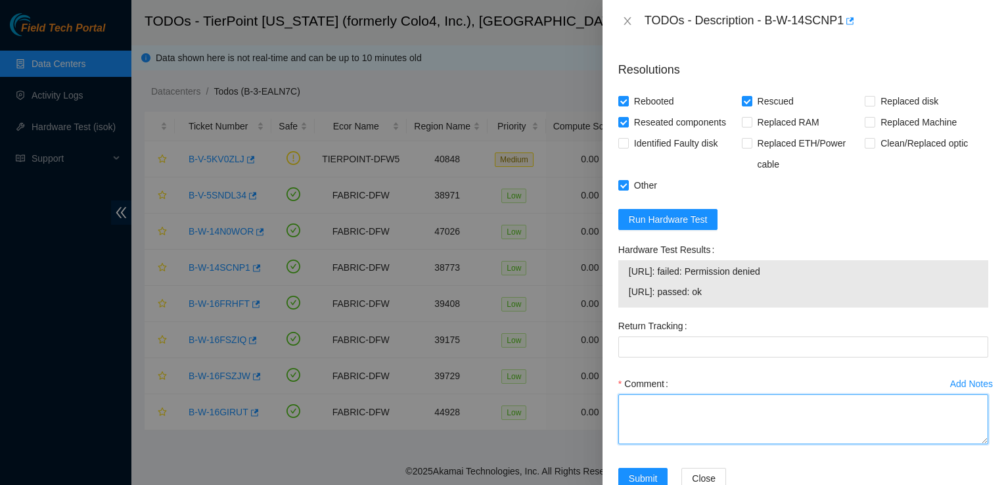
click at [688, 424] on textarea "Comment" at bounding box center [803, 419] width 370 height 50
type textarea "V"
click at [806, 418] on textarea "Verified device. rebooted server" at bounding box center [803, 419] width 370 height 50
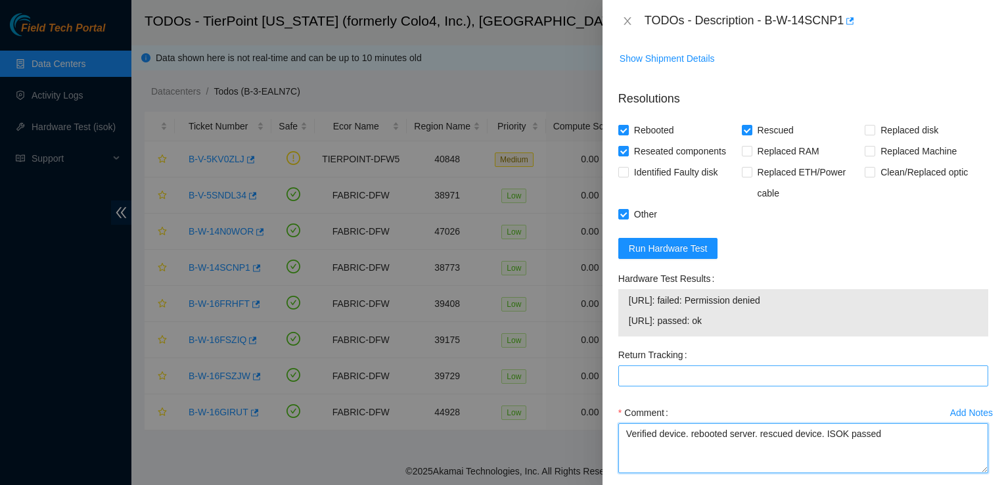
scroll to position [498, 0]
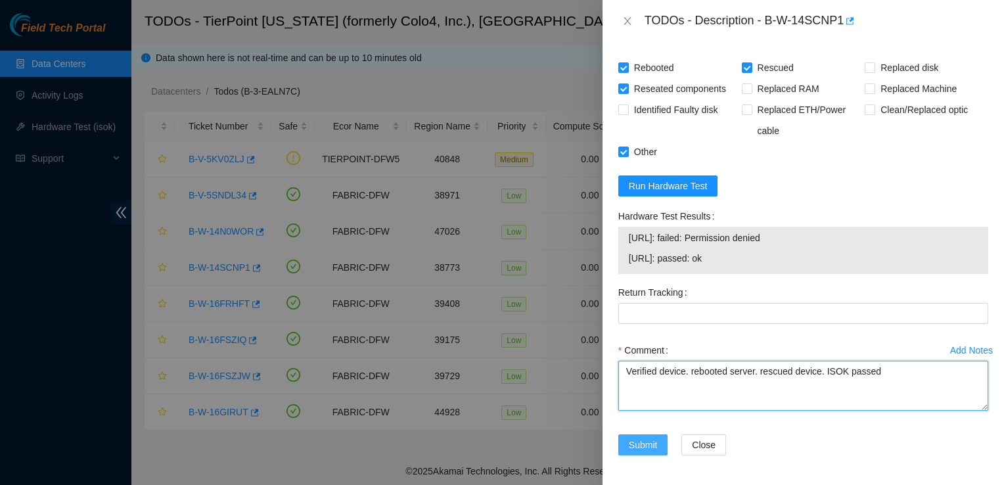
type textarea "Verified device. rebooted server. rescued device. ISOK passed"
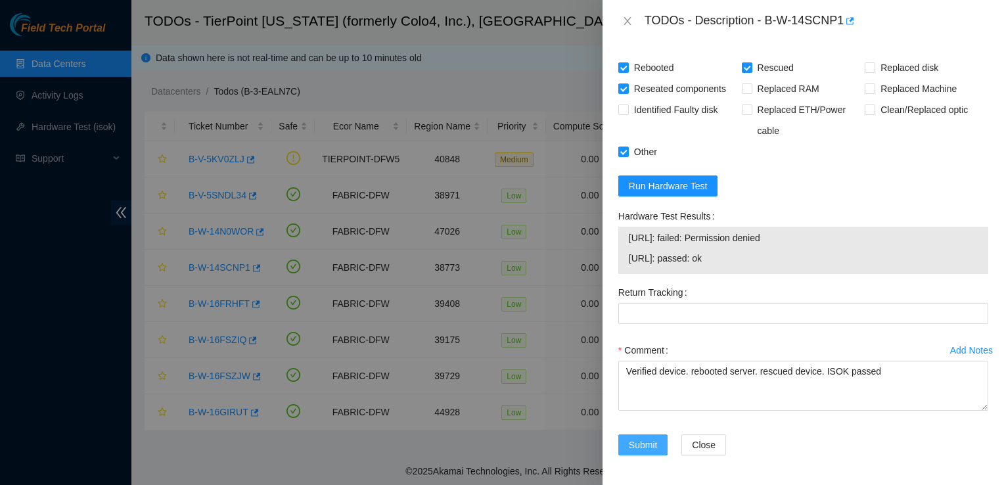
click at [650, 439] on span "Submit" at bounding box center [643, 445] width 29 height 14
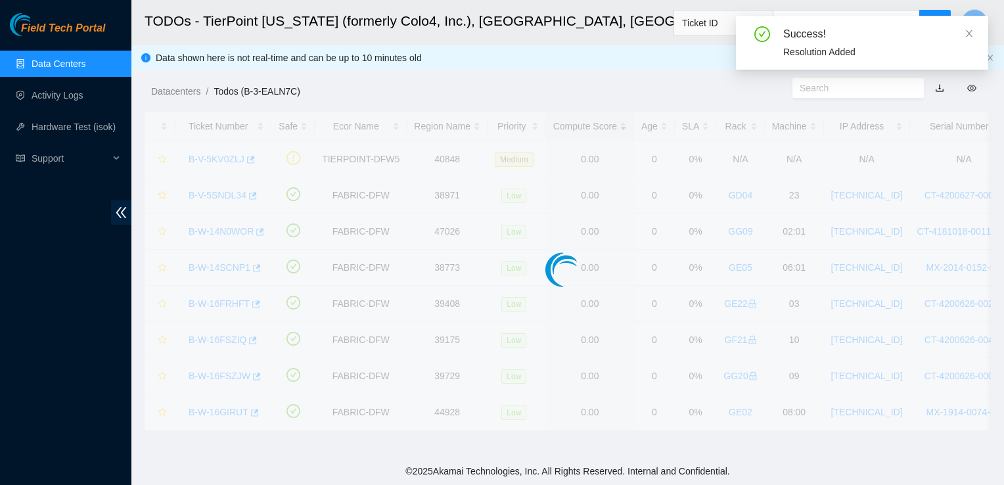
scroll to position [372, 0]
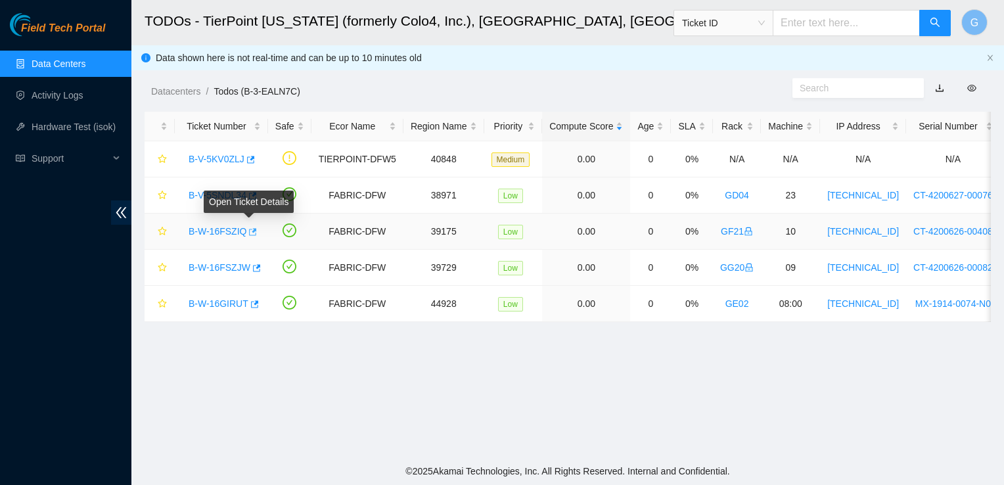
click at [246, 236] on button "button" at bounding box center [251, 231] width 11 height 21
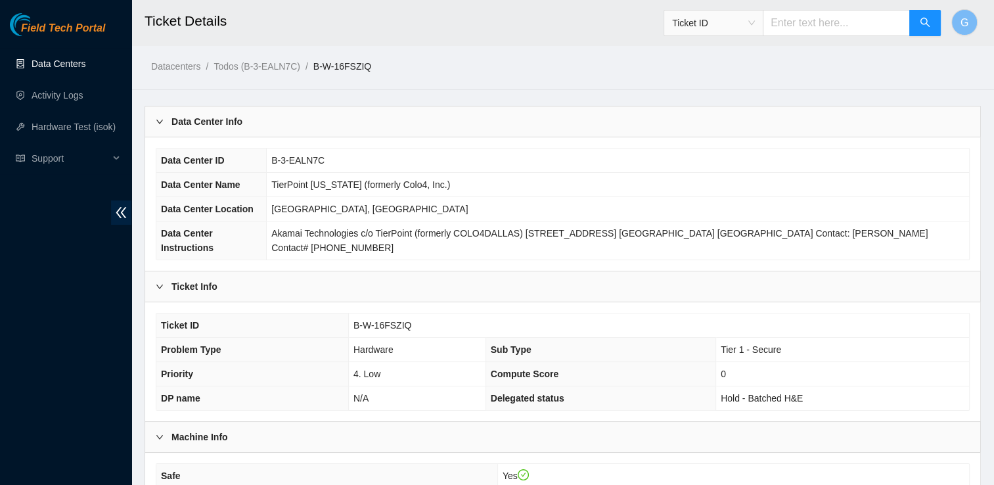
click at [85, 64] on link "Data Centers" at bounding box center [59, 63] width 54 height 11
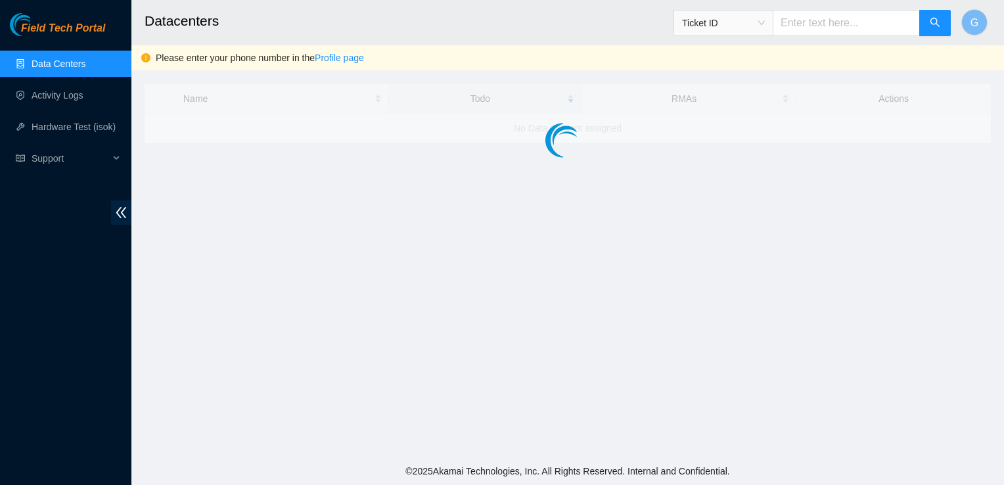
click at [85, 64] on link "Data Centers" at bounding box center [59, 63] width 54 height 11
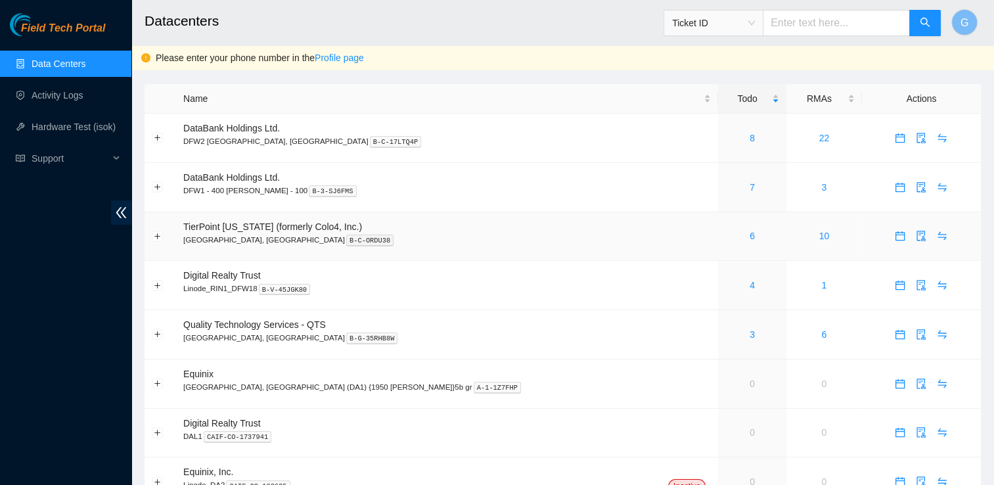
click at [266, 238] on p "Dallas, TX B-C-ORDU38" at bounding box center [447, 240] width 528 height 12
click at [725, 231] on div "6" at bounding box center [751, 236] width 53 height 14
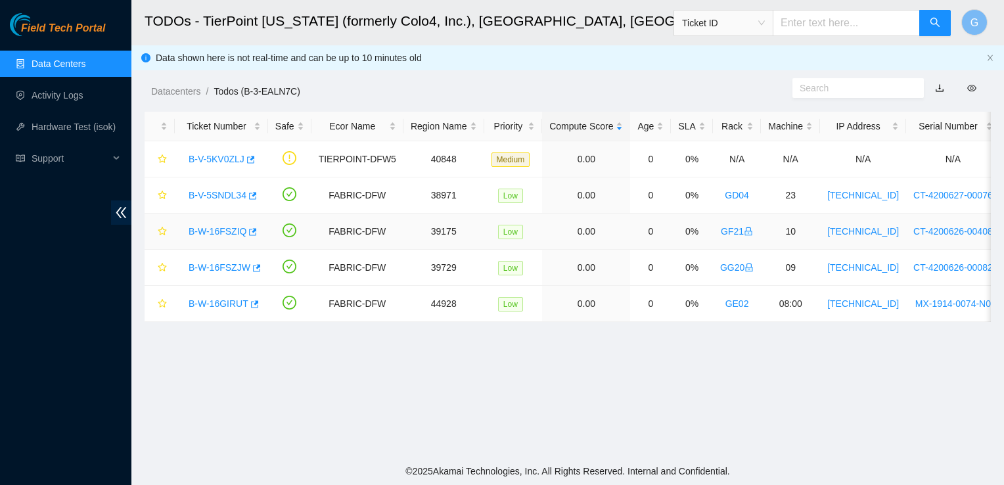
click at [223, 230] on link "B-W-16FSZIQ" at bounding box center [218, 231] width 58 height 11
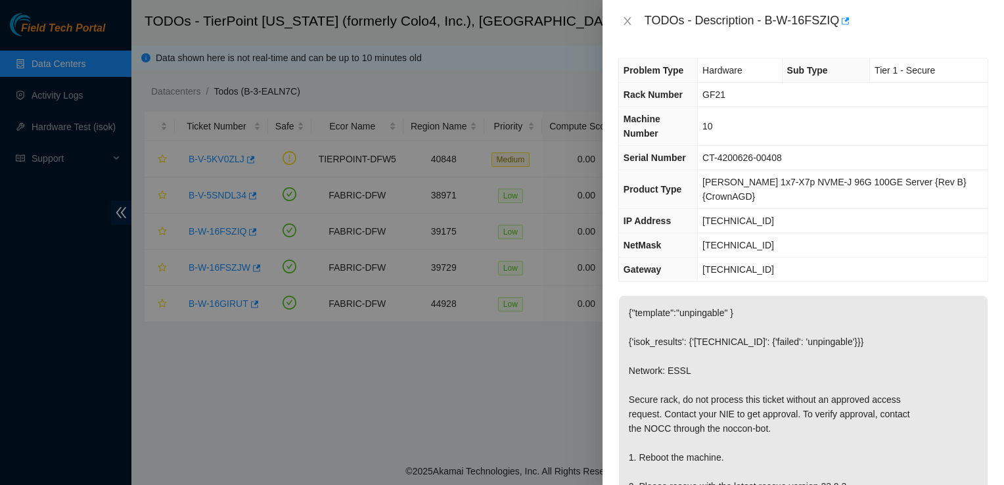
drag, startPoint x: 226, startPoint y: 226, endPoint x: 690, endPoint y: 291, distance: 469.0
click at [247, 273] on div at bounding box center [502, 242] width 1004 height 485
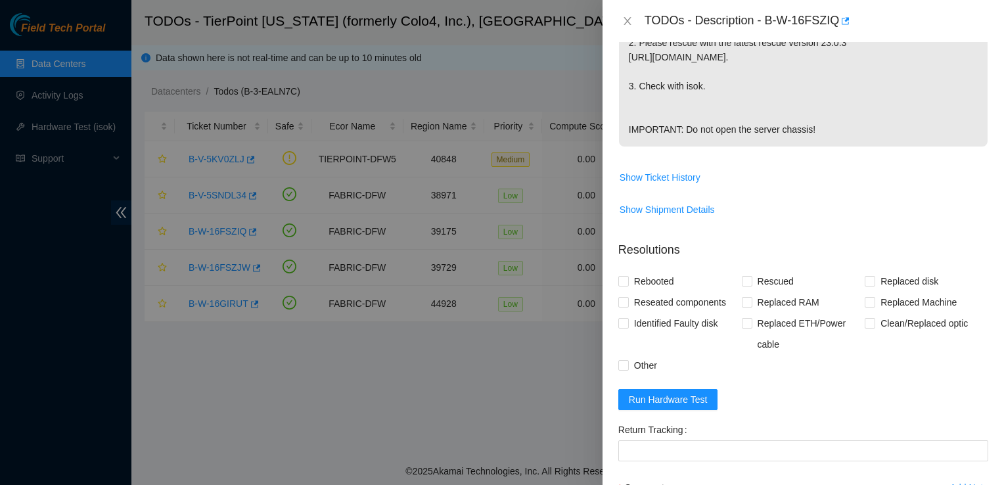
scroll to position [444, 0]
click at [629, 282] on span "Rebooted" at bounding box center [654, 280] width 51 height 21
click at [627, 282] on input "Rebooted" at bounding box center [622, 279] width 9 height 9
checkbox input "true"
click at [752, 280] on span "Rescued" at bounding box center [775, 280] width 47 height 21
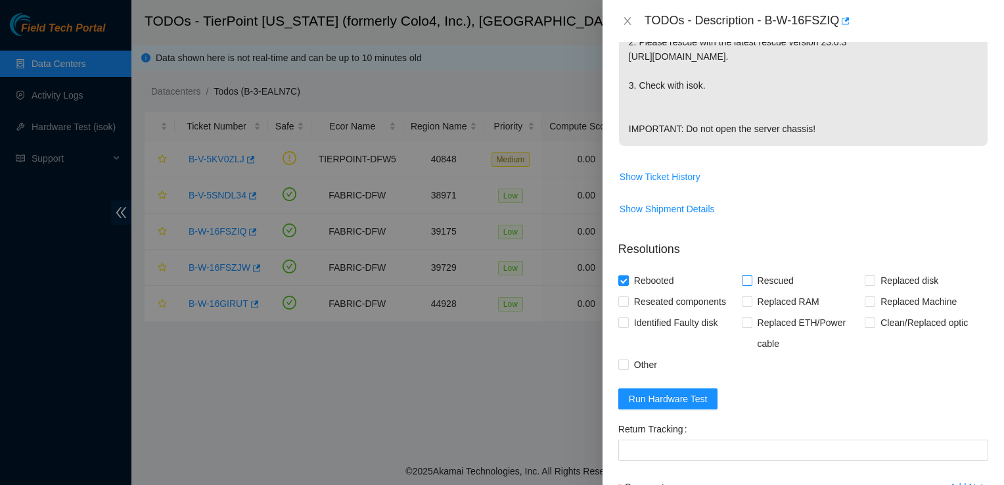
click at [750, 280] on input "Rescued" at bounding box center [746, 279] width 9 height 9
checkbox input "true"
click at [625, 364] on input "Other" at bounding box center [622, 363] width 9 height 9
checkbox input "true"
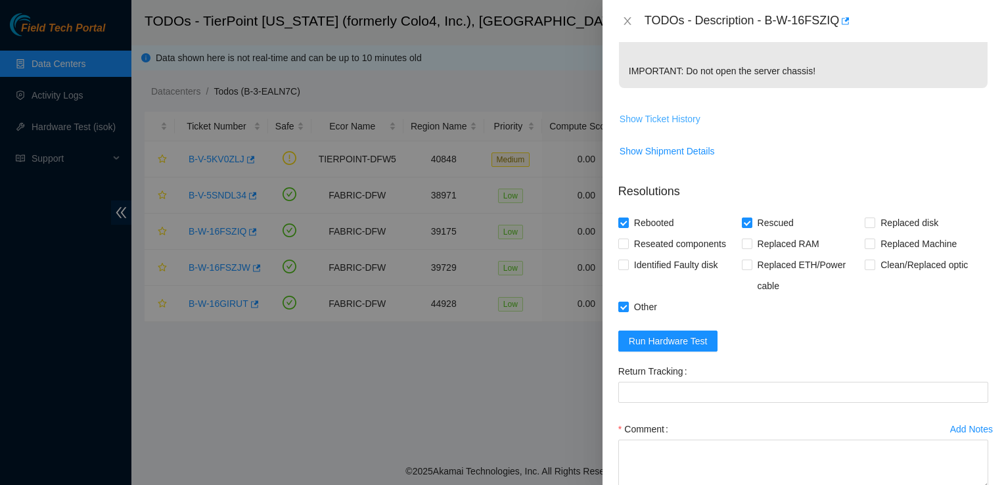
scroll to position [502, 0]
click at [656, 343] on span "Run Hardware Test" at bounding box center [668, 341] width 79 height 14
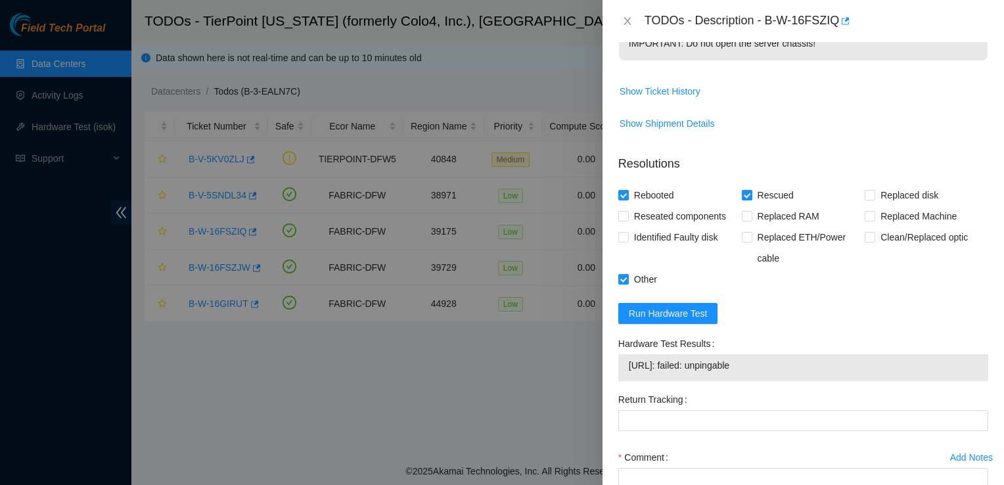
scroll to position [637, 0]
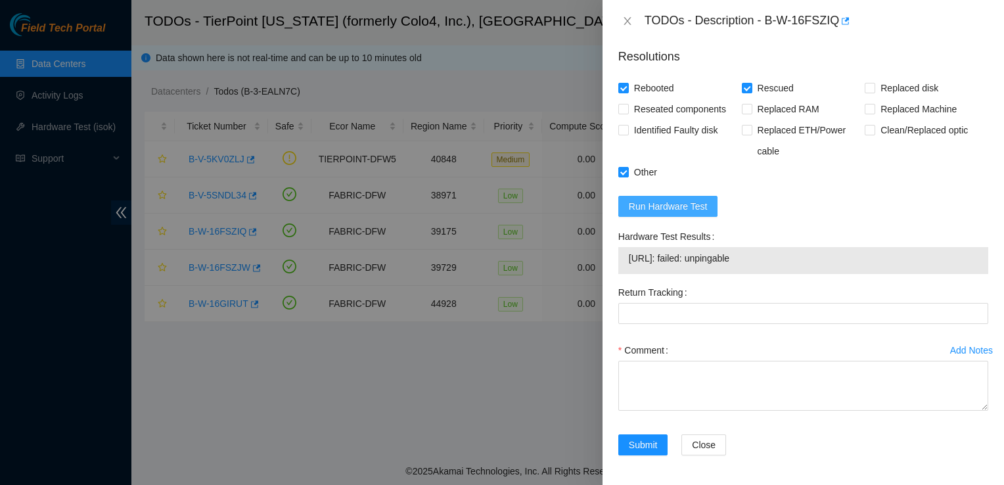
drag, startPoint x: 661, startPoint y: 196, endPoint x: 644, endPoint y: 203, distance: 18.5
click at [644, 203] on span "Run Hardware Test" at bounding box center [668, 206] width 79 height 14
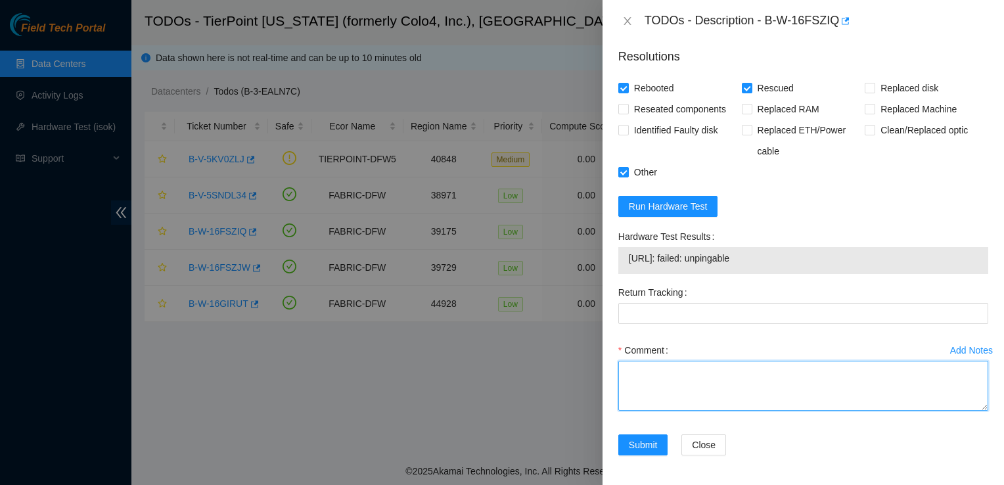
drag, startPoint x: 681, startPoint y: 379, endPoint x: 633, endPoint y: 373, distance: 47.7
click at [688, 379] on textarea "Comment" at bounding box center [803, 386] width 370 height 50
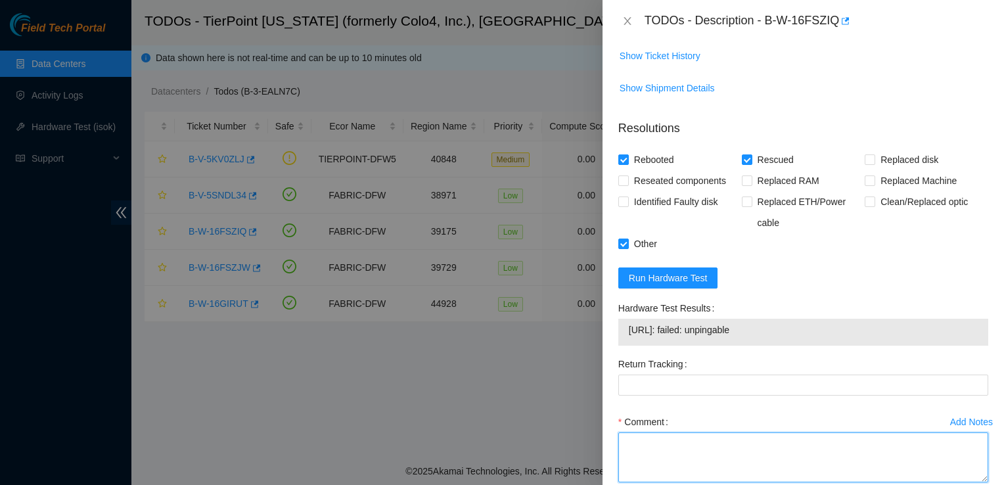
scroll to position [568, 0]
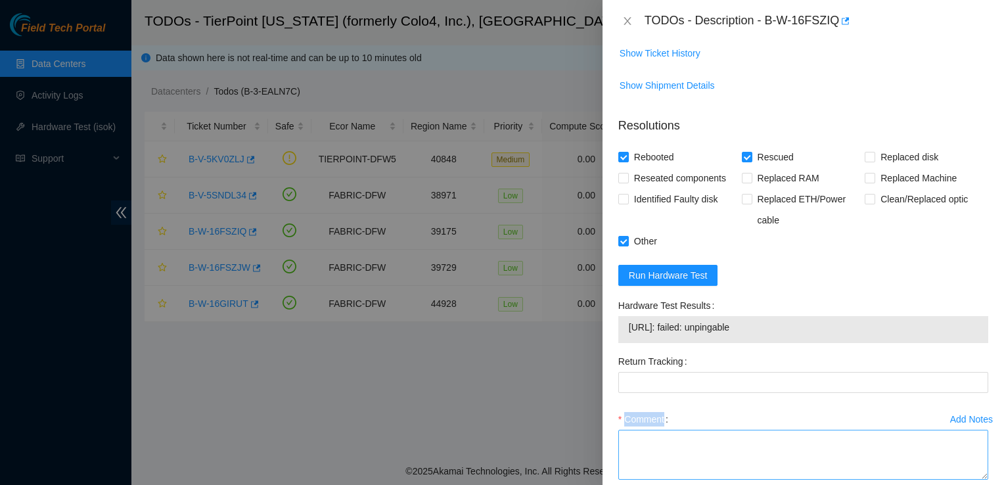
drag, startPoint x: 688, startPoint y: 395, endPoint x: 686, endPoint y: 447, distance: 51.3
click at [686, 447] on form "Resolutions Rebooted Rescued Replaced disk Reseated components Replaced RAM Rep…" at bounding box center [803, 323] width 370 height 434
click at [686, 447] on textarea "Comment" at bounding box center [803, 455] width 370 height 50
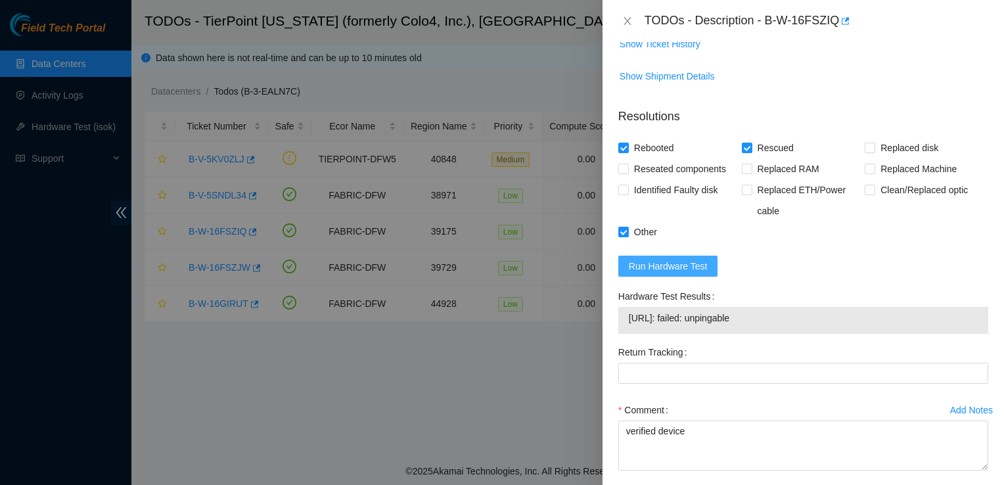
click at [685, 266] on span "Run Hardware Test" at bounding box center [668, 266] width 79 height 14
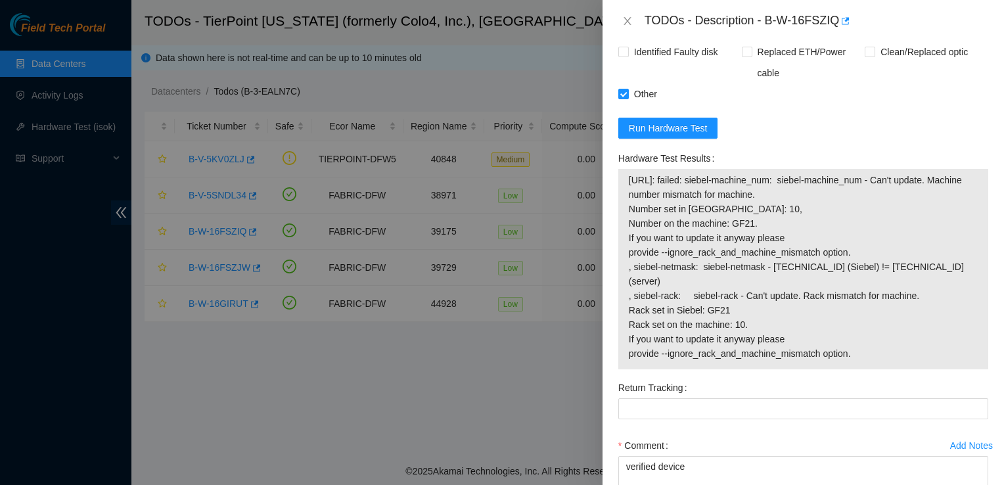
scroll to position [716, 0]
click at [476, 428] on div at bounding box center [502, 242] width 1004 height 485
click at [654, 127] on span "Run Hardware Test" at bounding box center [668, 127] width 79 height 14
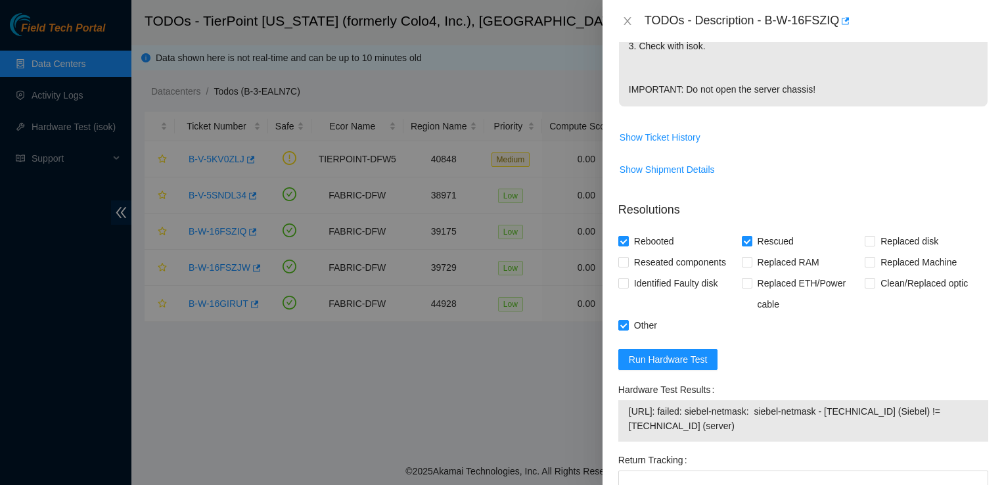
scroll to position [485, 0]
click at [693, 351] on span "Run Hardware Test" at bounding box center [668, 358] width 79 height 14
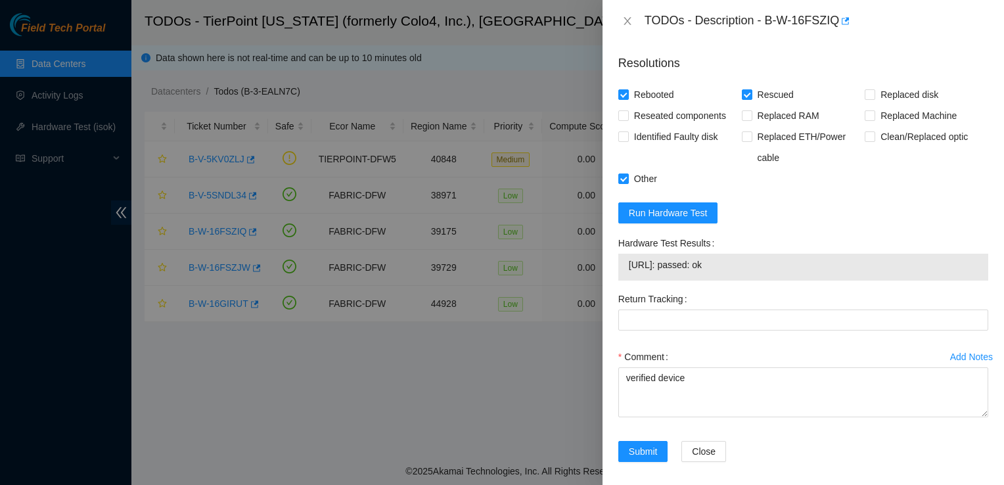
scroll to position [637, 0]
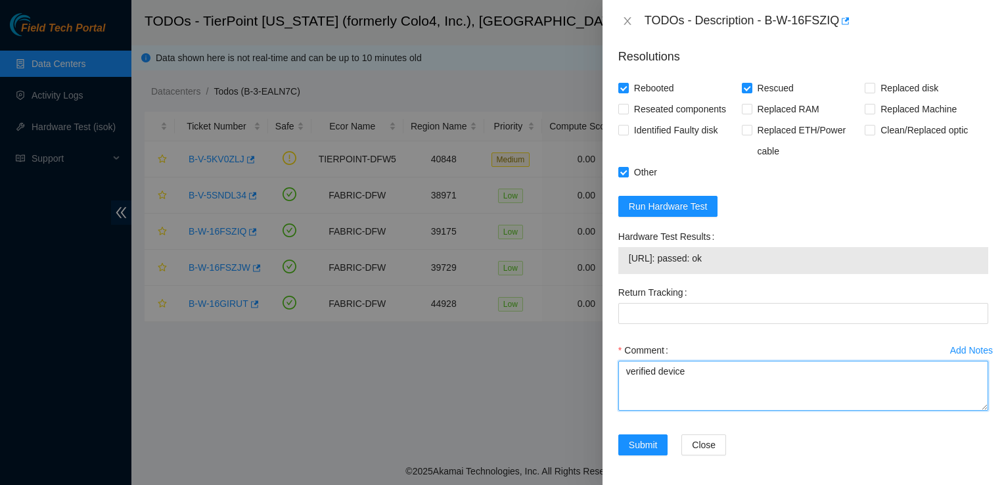
click at [732, 370] on textarea "verified device" at bounding box center [803, 386] width 370 height 50
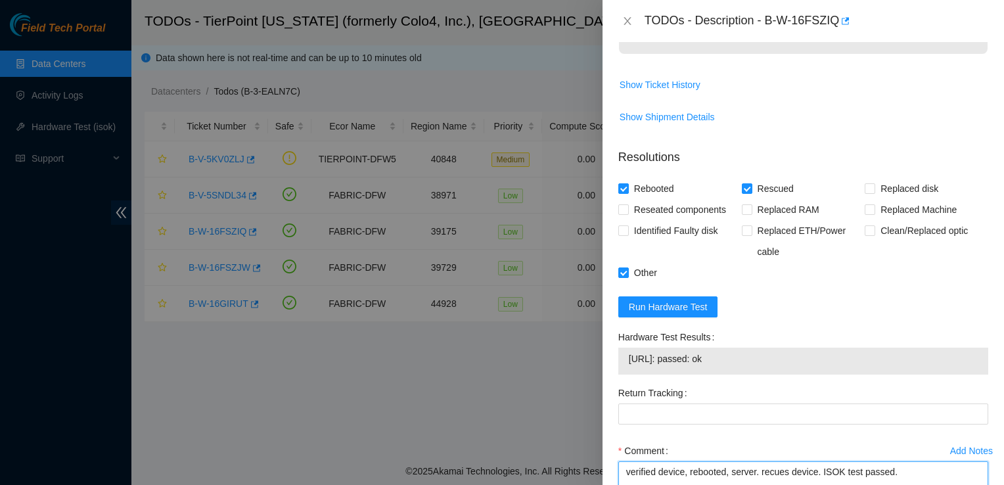
scroll to position [533, 0]
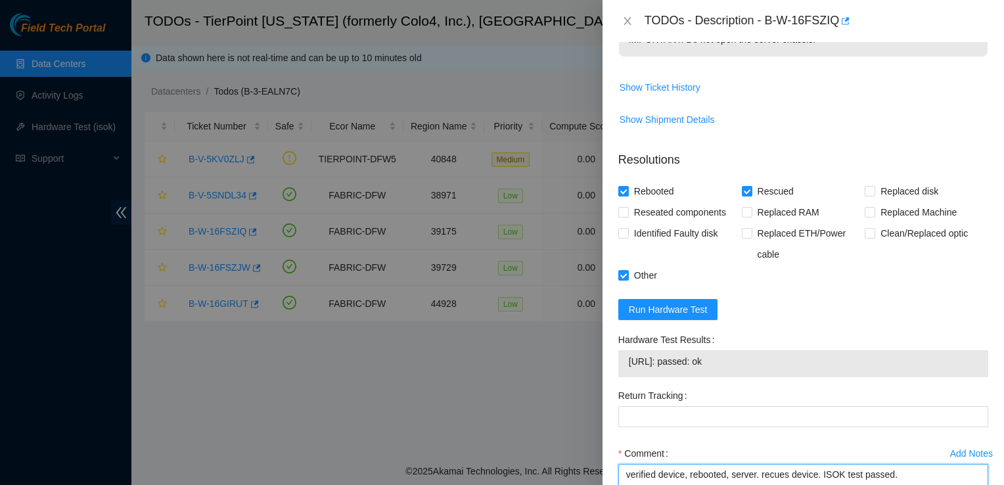
type textarea "verified device, rebooted, server. recues device. ISOK test passed."
